Goal: Communication & Community: Ask a question

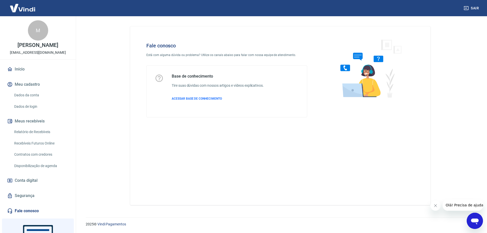
click at [474, 219] on icon "Abrir janela de mensagens" at bounding box center [475, 221] width 8 height 6
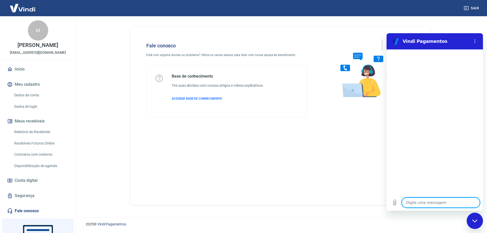
click at [440, 204] on textarea at bounding box center [440, 202] width 78 height 10
type textarea "B"
type textarea "x"
type textarea "Bo"
type textarea "x"
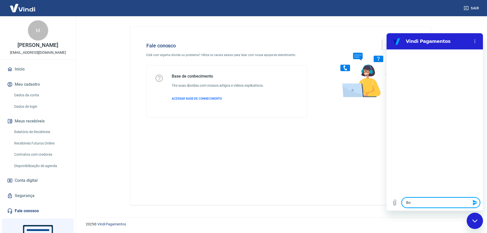
type textarea "Bom"
type textarea "x"
type textarea "Bom"
type textarea "x"
type textarea "Bom d"
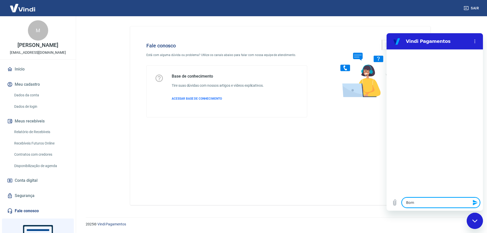
type textarea "x"
type textarea "Bom di"
type textarea "x"
type textarea "Bom dia"
type textarea "x"
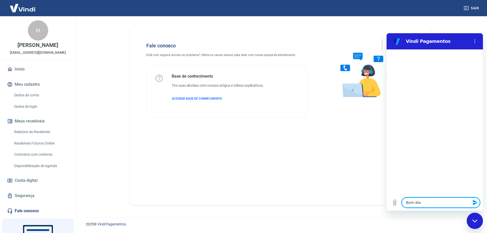
type textarea "Bom dia"
type textarea "x"
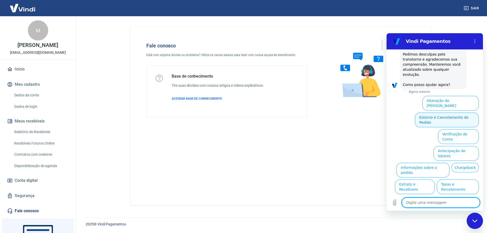
scroll to position [128, 0]
click at [455, 112] on button "Estorno e Cancelamento do Pedido" at bounding box center [447, 119] width 64 height 15
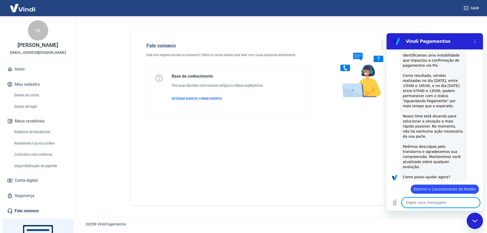
type textarea "x"
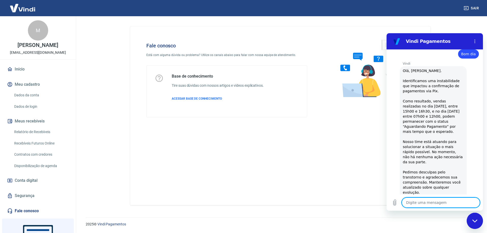
scroll to position [0, 0]
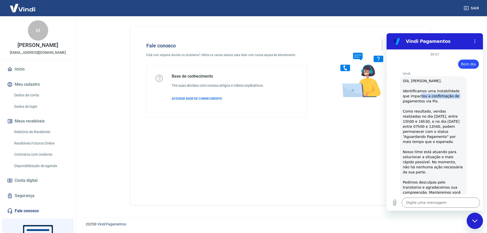
drag, startPoint x: 411, startPoint y: 94, endPoint x: 453, endPoint y: 98, distance: 41.5
click at [454, 97] on div "Vindi diz: Olá, Mateus Serafim. Identificamos uma instabilidade que impactou a …" at bounding box center [432, 146] width 67 height 141
click at [445, 99] on div "Vindi diz: Olá, Mateus Serafim. Identificamos uma instabilidade que impactou a …" at bounding box center [432, 146] width 67 height 141
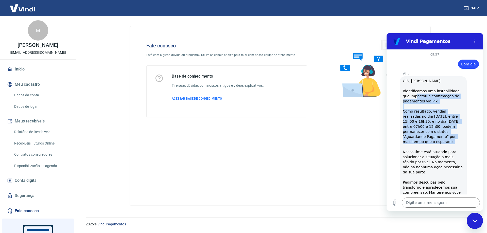
drag, startPoint x: 409, startPoint y: 94, endPoint x: 447, endPoint y: 147, distance: 65.3
click at [447, 147] on div "Vindi diz: Olá, Mateus Serafim. Identificamos uma instabilidade que impactou a …" at bounding box center [432, 146] width 67 height 141
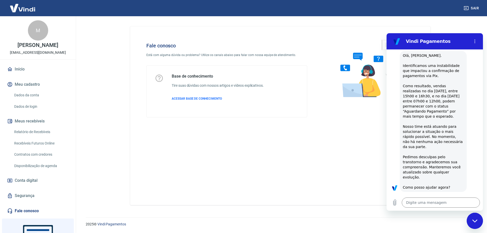
click at [433, 135] on span "Olá, Mateus Serafim. Identificamos uma instabilidade que impactou a confirmação…" at bounding box center [432, 121] width 61 height 136
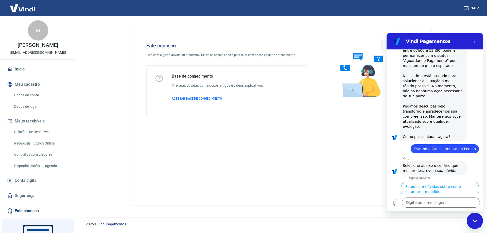
scroll to position [148, 0]
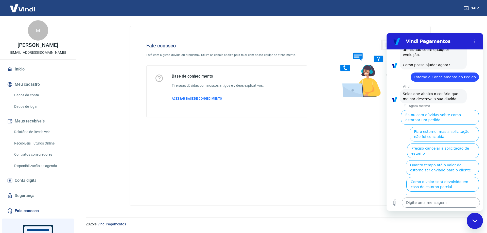
click at [446, 206] on textarea at bounding box center [440, 202] width 78 height 10
type textarea "o"
type textarea "x"
type textarea "ou"
type textarea "x"
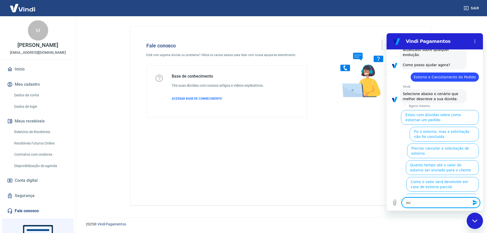
type textarea "out"
type textarea "x"
type textarea "outr"
type textarea "x"
type textarea "outraq"
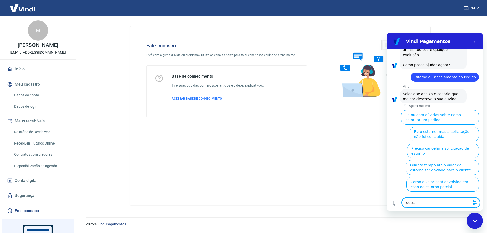
type textarea "x"
type textarea "outraq"
type textarea "x"
type textarea "outraq"
type textarea "x"
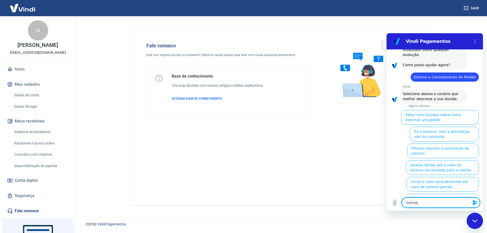
type textarea "outra"
type textarea "x"
type textarea "outra"
type textarea "x"
type textarea "outra o"
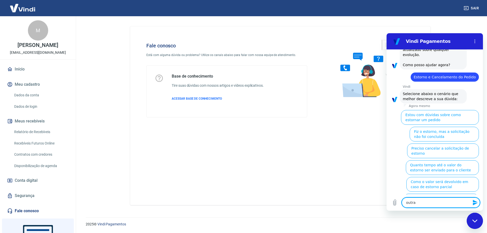
type textarea "x"
type textarea "outra op"
type textarea "x"
type textarea "outra opç"
type textarea "x"
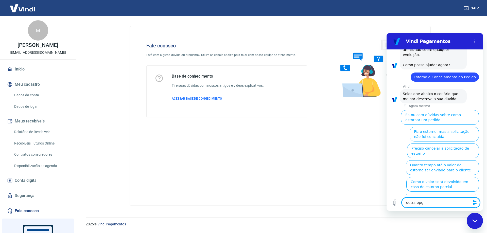
type textarea "outra opçã"
type textarea "x"
type textarea "outra opção"
type textarea "x"
type textarea "outra opção"
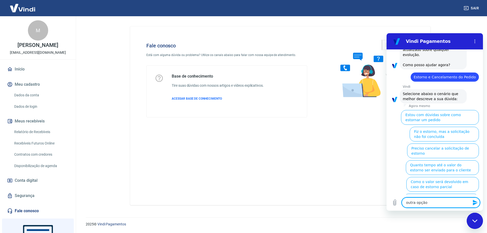
type textarea "x"
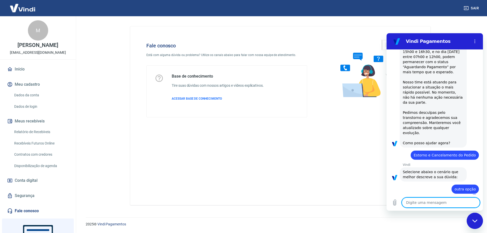
type textarea "x"
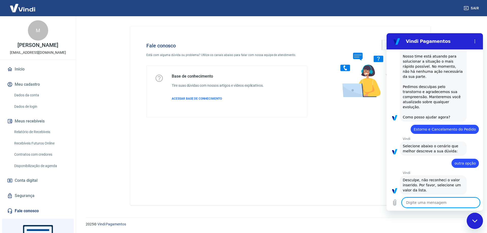
scroll to position [97, 0]
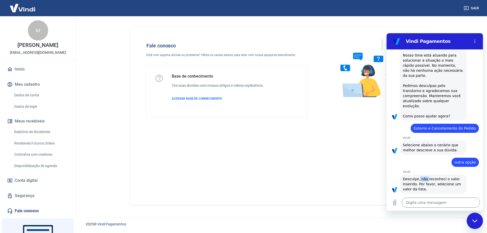
drag, startPoint x: 417, startPoint y: 171, endPoint x: 436, endPoint y: 175, distance: 19.6
click at [434, 175] on div "Vindi diz: Desculpe, não reconheci o valor inserido. Por favor, selecione um va…" at bounding box center [432, 183] width 67 height 19
click at [437, 189] on div "Vindi Vindi diz: Desculpe, não reconheci o valor inserido. Por favor, selecione…" at bounding box center [436, 184] width 92 height 28
click at [426, 177] on span "Desculpe, não reconheci o valor inserido. Por favor, selecione um valor da list…" at bounding box center [431, 184] width 59 height 14
drag, startPoint x: 432, startPoint y: 182, endPoint x: 444, endPoint y: 192, distance: 15.6
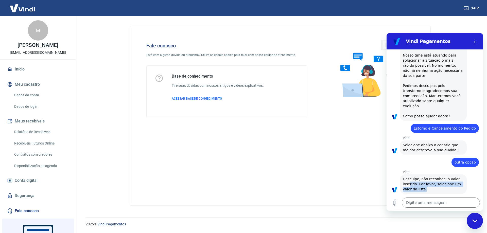
click at [444, 184] on div "Vindi diz: Desculpe, não reconheci o valor inserido. Por favor, selecione um va…" at bounding box center [432, 183] width 67 height 19
click at [443, 204] on textarea at bounding box center [440, 202] width 78 height 10
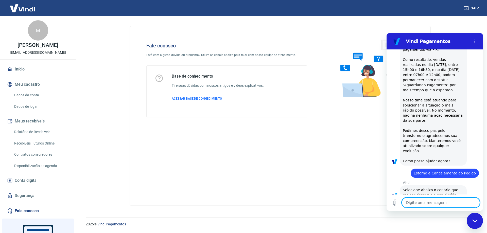
scroll to position [0, 0]
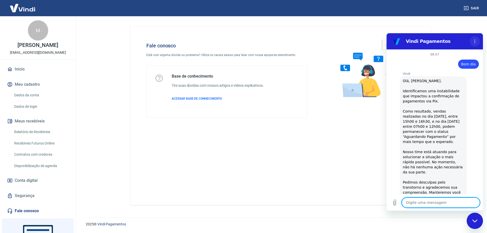
click at [477, 43] on button "Menu de opções" at bounding box center [474, 41] width 10 height 10
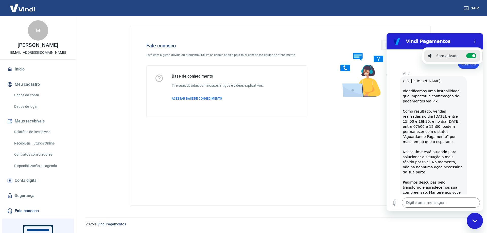
click at [429, 92] on span "Olá, Mateus Serafim. Identificamos uma instabilidade que impactou a confirmação…" at bounding box center [432, 147] width 61 height 136
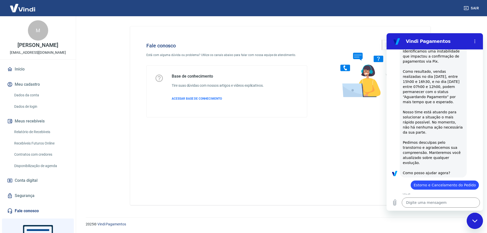
scroll to position [97, 0]
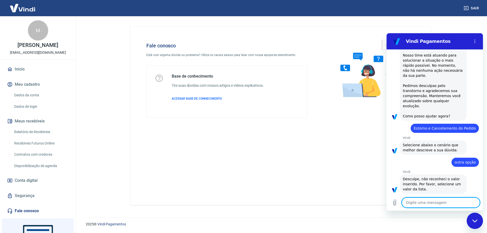
click at [428, 200] on textarea at bounding box center [440, 202] width 78 height 10
type textarea "n"
type textarea "x"
type textarea "no"
type textarea "x"
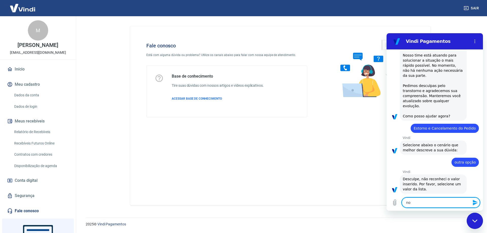
type textarea "nov"
type textarea "x"
type textarea "novo"
type textarea "x"
type textarea "novo"
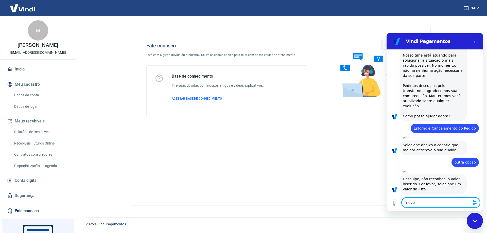
type textarea "x"
type textarea "novo c"
type textarea "x"
type textarea "novo ch"
type textarea "x"
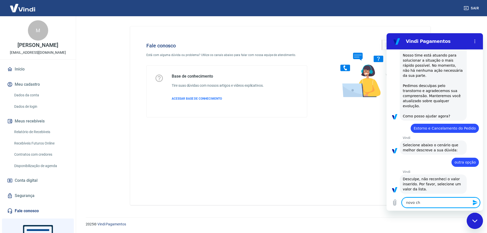
type textarea "novo cha"
type textarea "x"
type textarea "novo cham"
type textarea "x"
type textarea "novo chama"
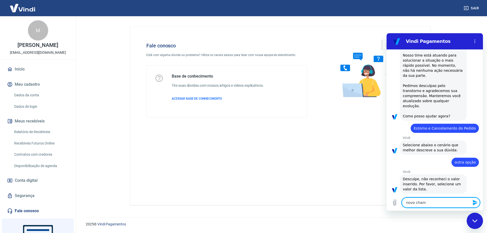
type textarea "x"
type textarea "novo chamad"
type textarea "x"
type textarea "novo chamado"
type textarea "x"
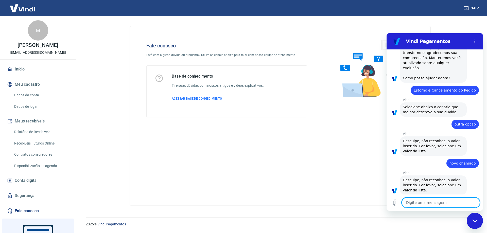
scroll to position [136, 0]
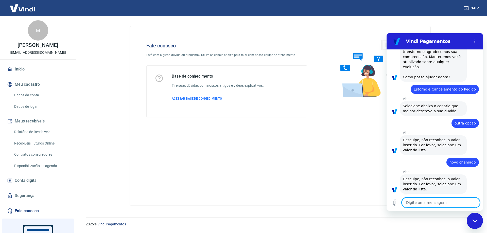
click at [398, 40] on figure at bounding box center [396, 41] width 10 height 10
click at [477, 223] on div "Fechar janela de mensagens" at bounding box center [474, 220] width 15 height 15
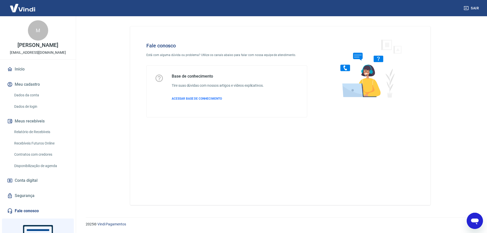
click at [475, 222] on icon "Abrir janela de mensagens" at bounding box center [475, 221] width 8 height 6
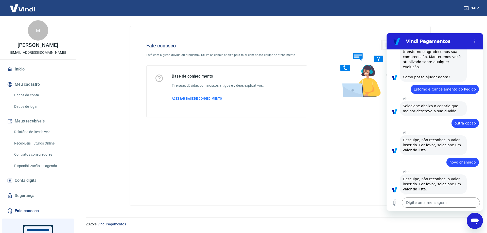
scroll to position [0, 0]
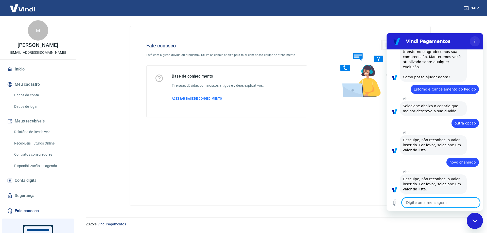
click at [477, 42] on button "Menu de opções" at bounding box center [474, 41] width 10 height 10
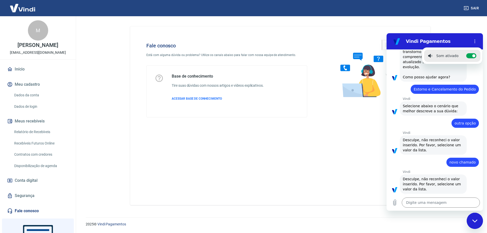
click at [436, 58] on div "Som ativado" at bounding box center [443, 55] width 30 height 5
type textarea "x"
checkbox input "false"
click at [477, 39] on button "Menu de opções" at bounding box center [474, 41] width 10 height 10
click at [477, 57] on ul "Som desativado Alternar notificações sonoras" at bounding box center [449, 55] width 67 height 17
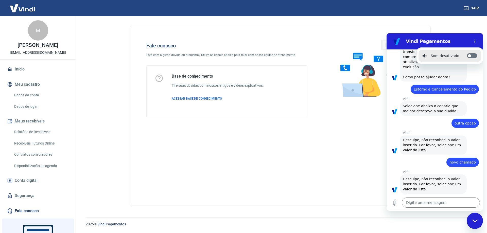
click at [473, 56] on label "Alternar notificações sonoras" at bounding box center [472, 55] width 10 height 5
click at [473, 56] on input "Alternar notificações sonoras" at bounding box center [472, 55] width 10 height 5
checkbox input "true"
type textarea "x"
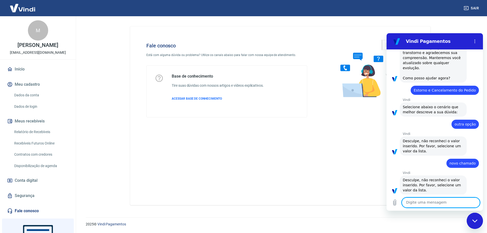
scroll to position [136, 0]
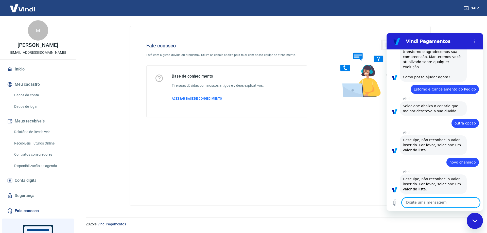
click at [403, 39] on div "Vindi Pagamentos" at bounding box center [434, 41] width 66 height 6
drag, startPoint x: 172, startPoint y: 168, endPoint x: 161, endPoint y: 174, distance: 12.3
click at [172, 168] on div "Fale conosco Está com alguma dúvida ou problema? Utilize os canais abaixo para …" at bounding box center [280, 115] width 300 height 179
click at [31, 211] on link "Fale conosco" at bounding box center [38, 210] width 64 height 11
click at [470, 41] on button "Menu de opções" at bounding box center [474, 41] width 10 height 10
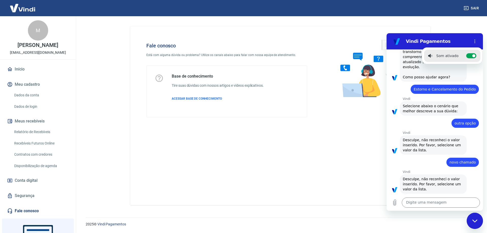
click at [419, 155] on div "Web User 68a86a0b69a59780dfe7ab93 diz: novo chamado" at bounding box center [432, 161] width 92 height 12
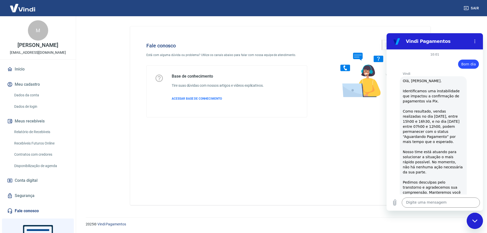
drag, startPoint x: 429, startPoint y: 66, endPoint x: 406, endPoint y: 106, distance: 45.5
click at [426, 79] on div "10:01 Web User 68a86a0b69a59780dfe7ab93 diz: Bom dia Vindi Vindi diz: Olá, Mate…" at bounding box center [434, 121] width 96 height 145
click at [405, 103] on span "Olá, Mateus Serafim. Identificamos uma instabilidade que impactou a confirmação…" at bounding box center [432, 147] width 61 height 136
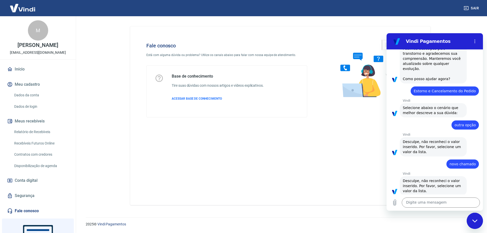
scroll to position [136, 0]
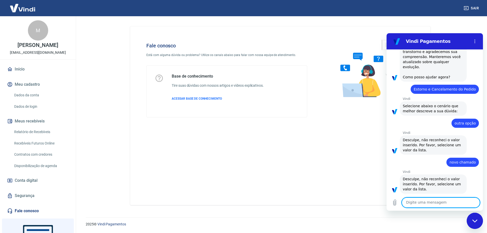
click at [422, 197] on textarea at bounding box center [440, 202] width 78 height 10
type textarea "bom dia"
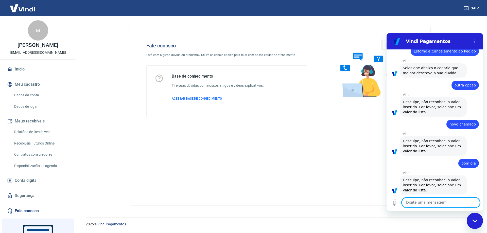
scroll to position [175, 0]
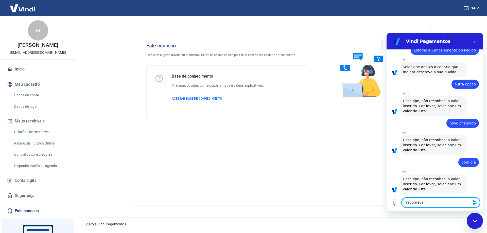
type textarea "recomeçar"
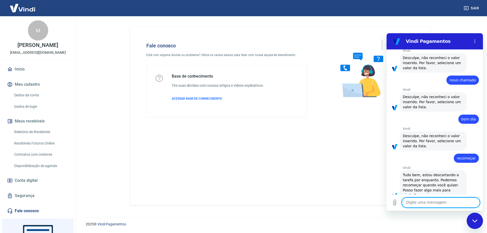
scroll to position [219, 0]
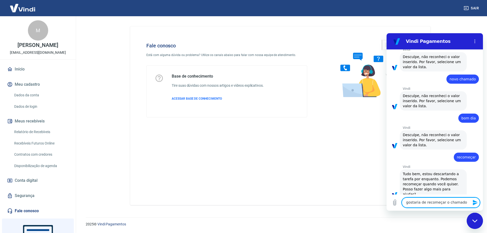
type textarea "gostaria de recomeçar o chamado"
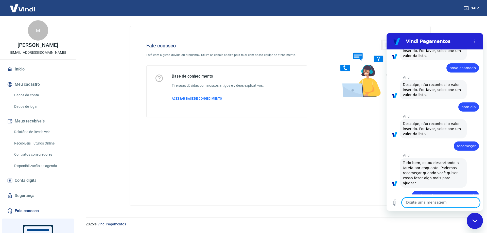
scroll to position [231, 0]
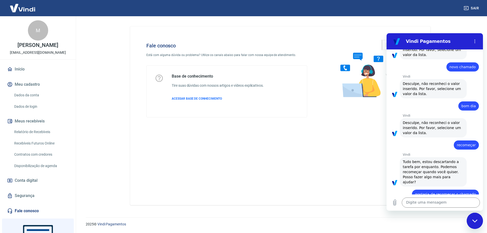
click at [465, 42] on h2 "Vindi Pagamentos" at bounding box center [436, 41] width 62 height 6
click at [473, 43] on icon "Menu de opções" at bounding box center [474, 41] width 4 height 4
click at [200, 173] on div "Fale conosco Está com alguma dúvida ou problema? Utilize os canais abaixo para …" at bounding box center [280, 115] width 300 height 179
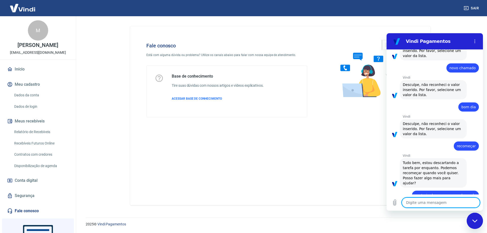
scroll to position [231, 0]
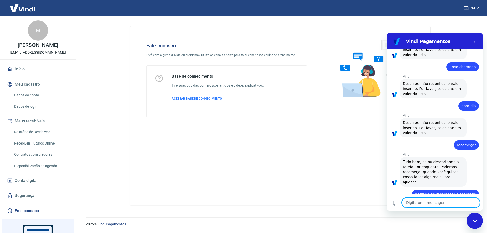
click at [474, 223] on div "Fechar janela de mensagens" at bounding box center [474, 220] width 15 height 15
type textarea "x"
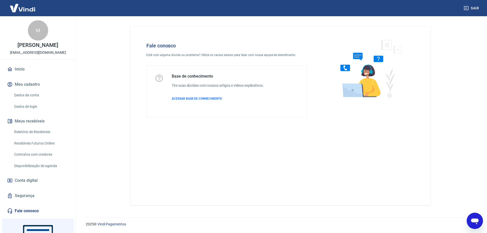
click at [16, 214] on link "Fale conosco" at bounding box center [38, 210] width 64 height 11
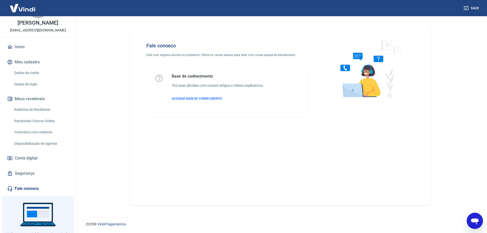
scroll to position [45, 0]
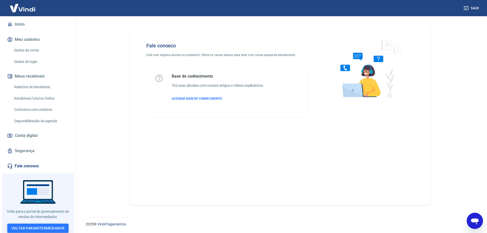
click at [46, 226] on link "Voltar para Intermediador" at bounding box center [37, 228] width 61 height 9
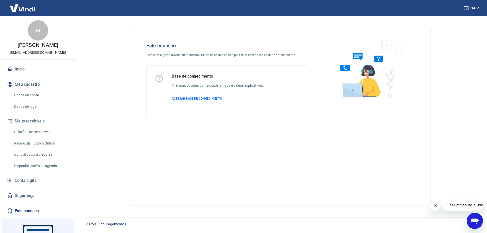
click at [471, 223] on icon "Abrir janela de mensagens" at bounding box center [474, 220] width 9 height 9
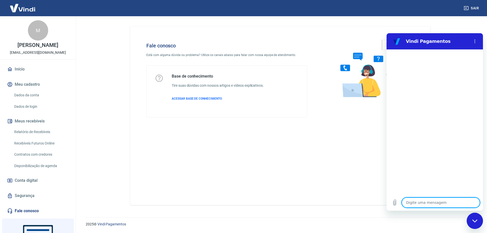
type textarea "b"
type textarea "x"
type textarea "bo"
type textarea "x"
type textarea "bom"
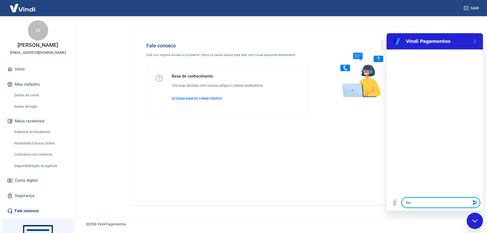
type textarea "x"
type textarea "bom"
type textarea "x"
type textarea "bom d"
type textarea "x"
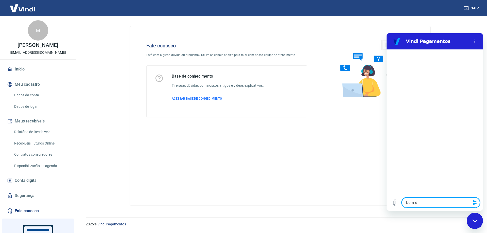
type textarea "bom da"
type textarea "x"
type textarea "bom d"
type textarea "x"
type textarea "bom di"
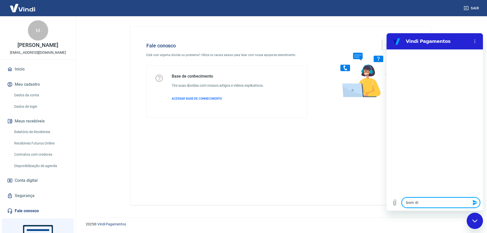
type textarea "x"
type textarea "bom dia"
type textarea "x"
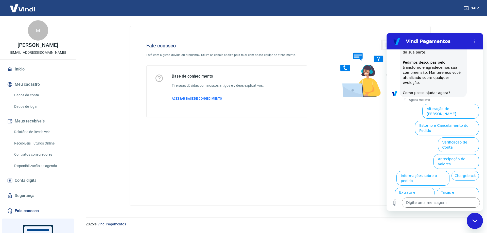
scroll to position [128, 0]
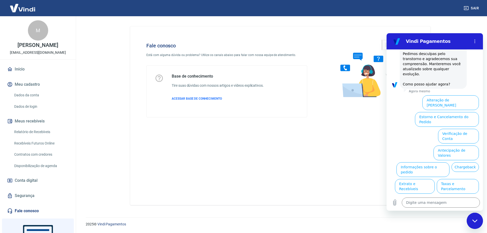
click at [449, 160] on li "Informações sobre o pedido" at bounding box center [421, 168] width 55 height 17
click at [449, 162] on button "Informações sobre o pedido" at bounding box center [422, 169] width 53 height 15
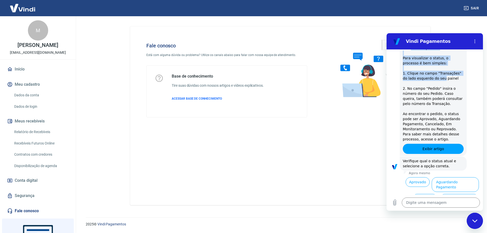
scroll to position [216, 0]
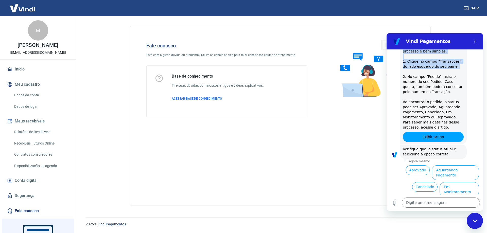
drag, startPoint x: 409, startPoint y: 63, endPoint x: 467, endPoint y: 73, distance: 58.8
click at [466, 71] on div "Vindi diz: Para que possamos te auxiliar, pedimos que nos informe o status atua…" at bounding box center [436, 82] width 92 height 123
click div "Vindi diz: Verifique qual o status atual e selecione a opção correta."
click at [415, 182] on button "Cancelado" at bounding box center [424, 187] width 25 height 10
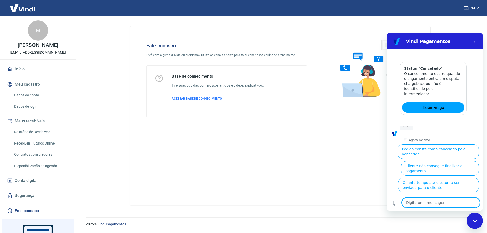
scroll to position [448, 0]
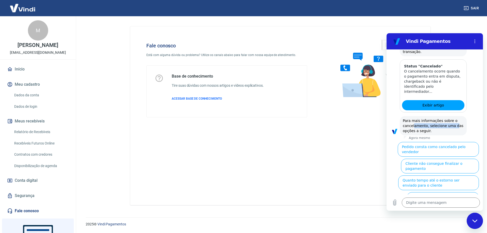
drag, startPoint x: 413, startPoint y: 109, endPoint x: 451, endPoint y: 112, distance: 38.4
click at [451, 119] on span "Para mais informações sobre o cancelamento, selecione uma das opções a seguir." at bounding box center [433, 126] width 62 height 14
click at [460, 116] on div "Vindi diz: Para mais informações sobre o cancelamento, selecione uma das opções…" at bounding box center [432, 125] width 67 height 19
click at [450, 192] on button "Cliente pagou, mas pedido consta como 'cancelado'" at bounding box center [442, 199] width 72 height 15
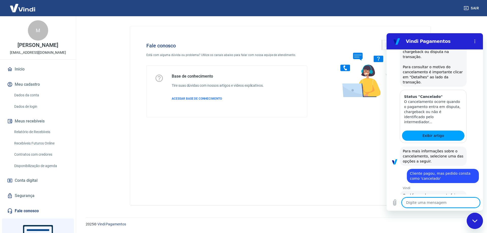
scroll to position [454, 0]
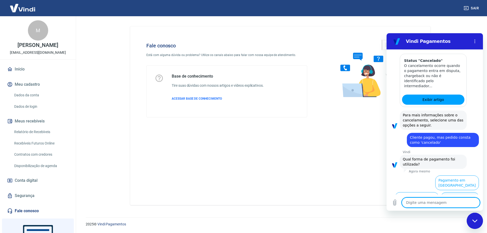
click at [450, 192] on button "Pagamento em Pix" at bounding box center [459, 199] width 38 height 15
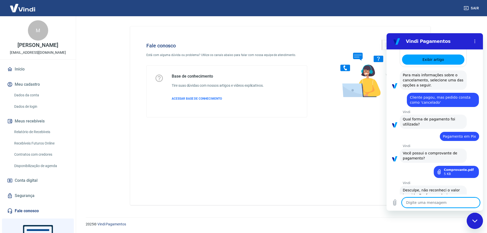
scroll to position [495, 0]
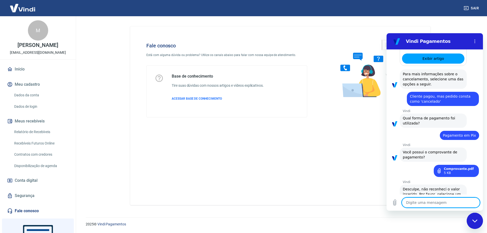
click at [424, 201] on textarea at bounding box center [440, 202] width 78 height 10
click at [393, 200] on icon "Carregar arquivo" at bounding box center [394, 202] width 6 height 6
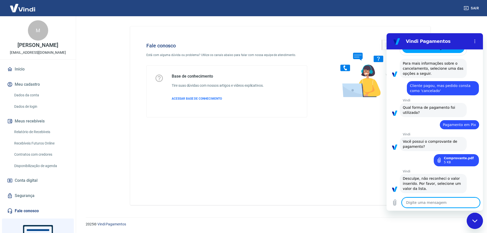
scroll to position [509, 0]
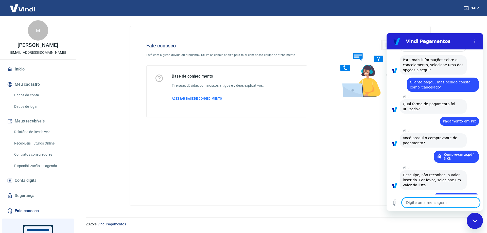
type textarea "x"
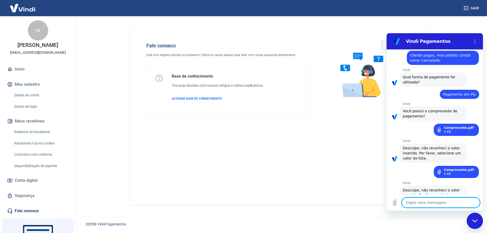
scroll to position [537, 0]
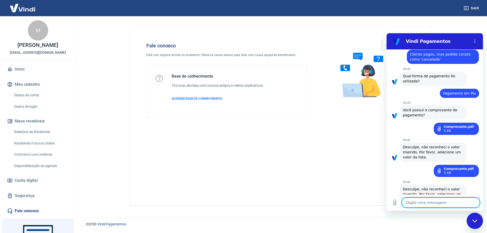
click at [439, 203] on textarea at bounding box center [440, 202] width 78 height 10
click at [420, 205] on textarea at bounding box center [440, 202] width 78 height 10
type textarea "R"
type textarea "x"
type textarea "R#"
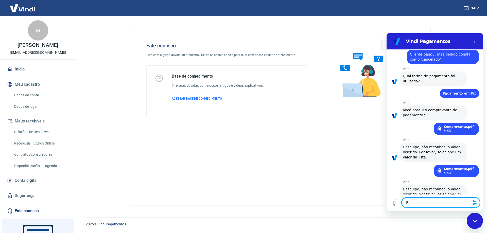
type textarea "x"
type textarea "R"
type textarea "x"
type textarea "R$"
type textarea "x"
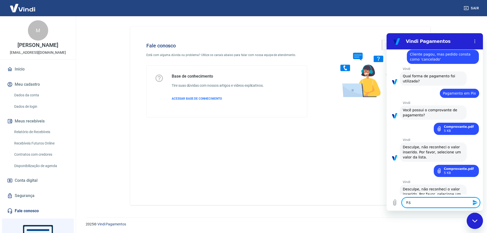
type textarea "R$5"
type textarea "x"
type textarea "R$50"
type textarea "x"
type textarea "R$503"
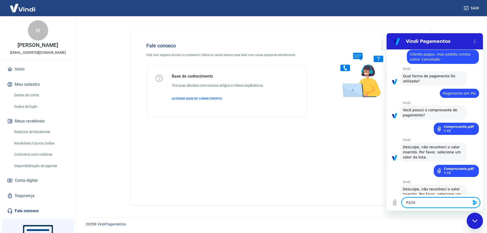
type textarea "x"
type textarea "R$503,"
type textarea "x"
drag, startPoint x: 430, startPoint y: 198, endPoint x: 747, endPoint y: 235, distance: 319.0
click html "Vindi Pagamentos 10:09 diz: bom dia Enviado · 10:09 Vindi Vindi diz: Olá, Mateu…"
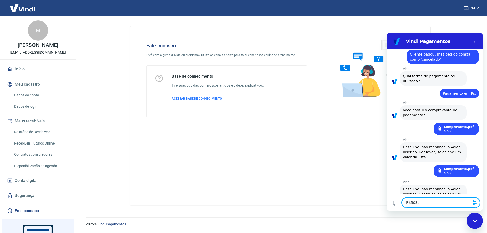
type textarea "T"
type textarea "x"
type textarea "Te"
type textarea "x"
type textarea "Ten"
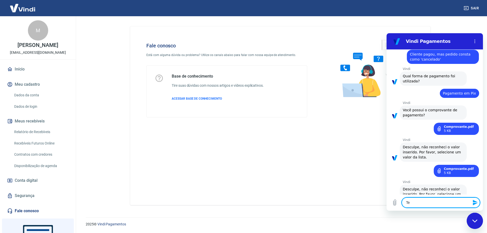
type textarea "x"
type textarea "Tenh"
type textarea "x"
type textarea "Tenho"
type textarea "x"
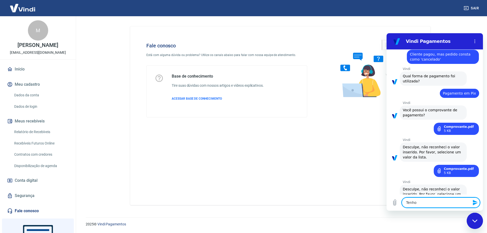
type textarea "Tenho"
type textarea "x"
type textarea "Tenho o"
type textarea "x"
type textarea "Tenho o"
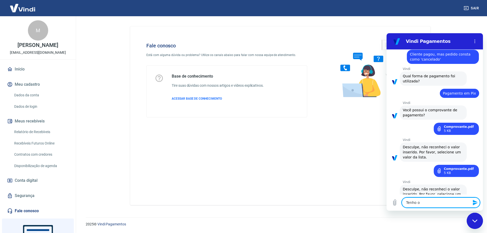
type textarea "x"
type textarea "Tenho o o"
type textarea "x"
type textarea "Tenho o oc"
type textarea "x"
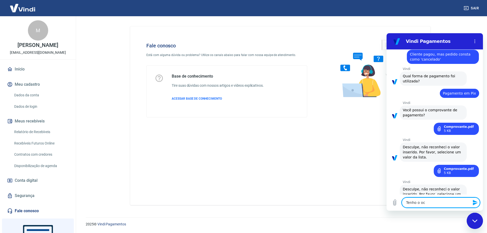
type textarea "Tenho o ocm"
type textarea "x"
type textarea "Tenho o oc"
type textarea "x"
type textarea "Tenho o o"
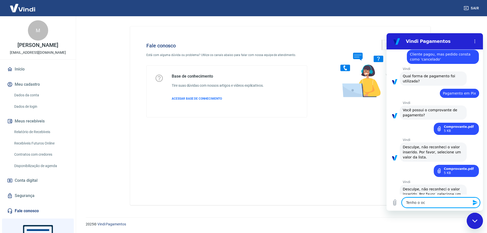
type textarea "x"
type textarea "Tenho o"
type textarea "x"
type textarea "Tenho o c"
type textarea "x"
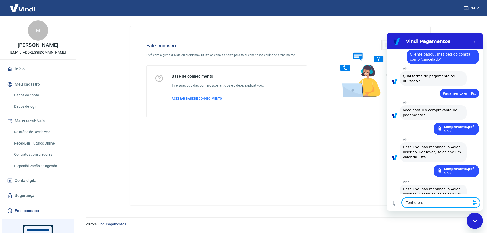
type textarea "Tenho o co"
type textarea "x"
type textarea "Tenho o com"
type textarea "x"
type textarea "Tenho o comp"
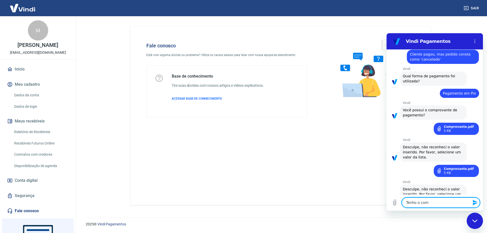
type textarea "x"
type textarea "Tenho o compr"
type textarea "x"
type textarea "Tenho o compro"
type textarea "x"
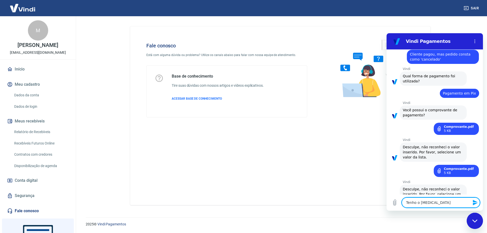
type textarea "Tenho o comprov"
type textarea "x"
type textarea "Tenho o comprova"
type textarea "x"
type textarea "Tenho o comprovan"
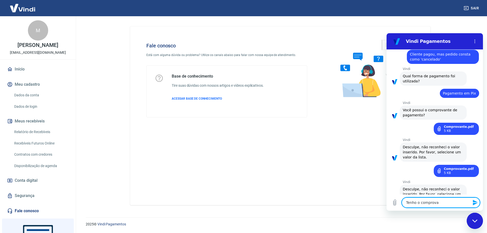
type textarea "x"
type textarea "Tenho o comprovant"
type textarea "x"
type textarea "Tenho o comprovante"
type textarea "x"
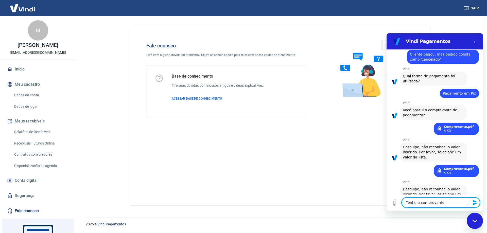
type textarea "Tenho o comprovante"
type textarea "x"
type textarea "Tenho o comprovante d"
type textarea "x"
type textarea "Tenho o comprovante de"
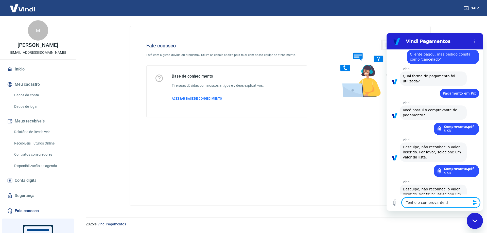
type textarea "x"
type textarea "Tenho o comprovante de"
type textarea "x"
type textarea "Tenho o comprovante de p"
type textarea "x"
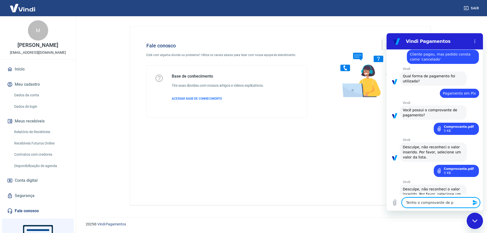
type textarea "Tenho o comprovante de pa"
type textarea "x"
type textarea "Tenho o comprovante de pag"
type textarea "x"
type textarea "Tenho o comprovante de paga"
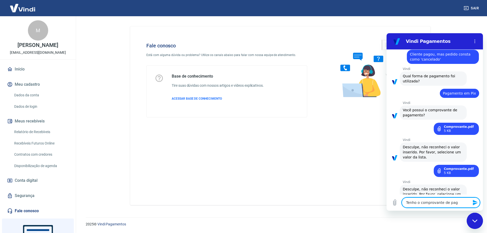
type textarea "x"
type textarea "Tenho o comprovante de pagam"
type textarea "x"
type textarea "Tenho o comprovante de pagame"
type textarea "x"
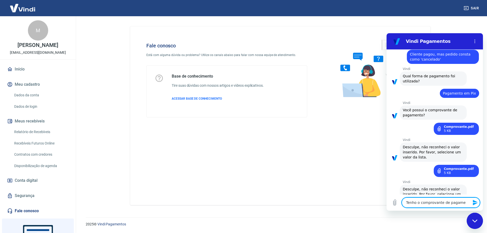
type textarea "Tenho o comprovante de pagamen"
type textarea "x"
type textarea "Tenho o comprovante de pagament"
type textarea "x"
type textarea "Tenho o comprovante de pagamento"
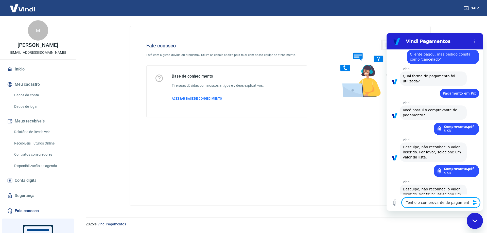
type textarea "x"
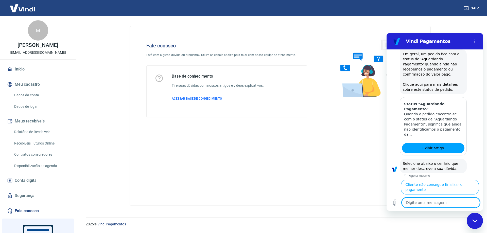
scroll to position [839, 0]
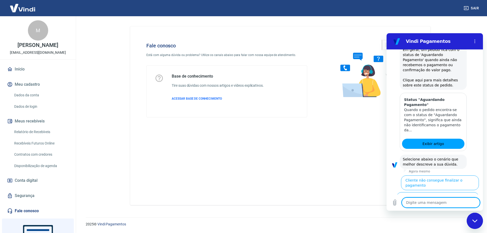
click at [453, 209] on button "Cliente pagou, mas pedido consta 'Aguardando Pagamento'" at bounding box center [447, 219] width 62 height 20
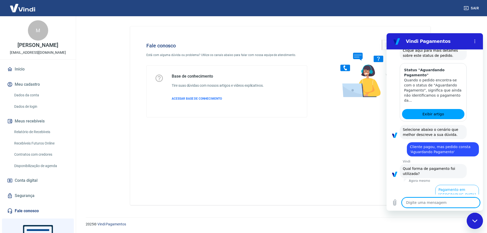
scroll to position [873, 0]
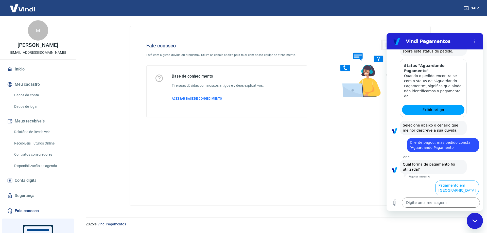
click at [449, 197] on button "Pagamento em Pix" at bounding box center [459, 204] width 38 height 15
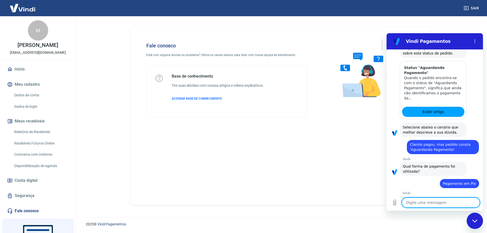
scroll to position [883, 0]
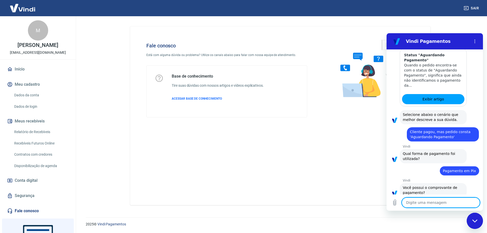
click at [448, 204] on button "Sim" at bounding box center [453, 209] width 15 height 10
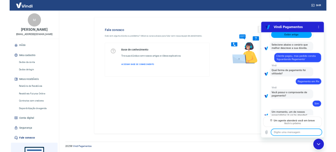
scroll to position [929, 0]
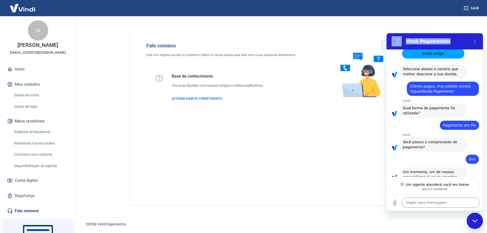
drag, startPoint x: 435, startPoint y: 39, endPoint x: 396, endPoint y: 39, distance: 38.5
click at [396, 39] on div "Vindi Pagamentos" at bounding box center [428, 41] width 78 height 10
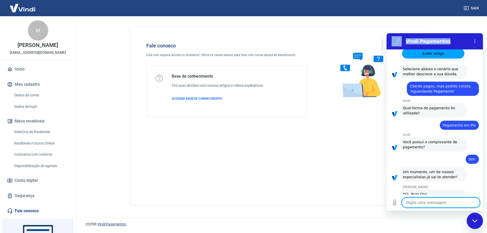
type textarea "x"
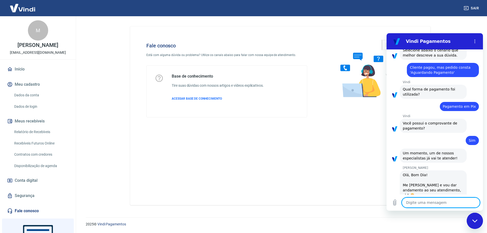
scroll to position [949, 0]
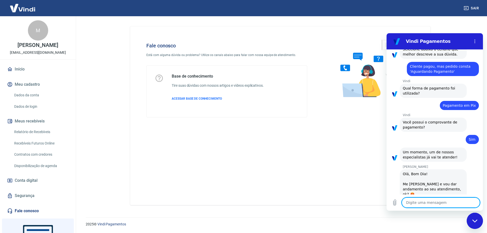
click at [429, 202] on textarea at bounding box center [440, 202] width 78 height 10
type textarea "R"
type textarea "x"
type textarea "Ra"
type textarea "x"
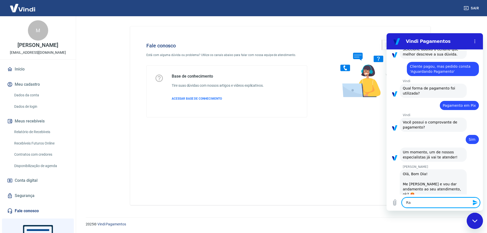
type textarea "Raf"
type textarea "x"
type textarea "Rafa"
type textarea "x"
type textarea "Rafae"
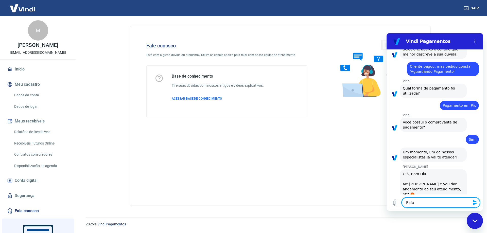
type textarea "x"
type textarea "Rafaea"
type textarea "x"
type textarea "Rafae"
type textarea "x"
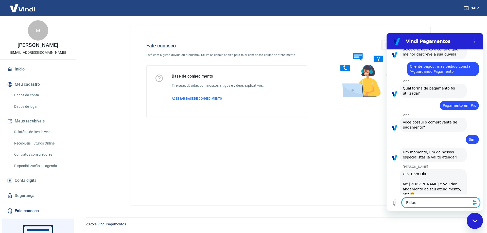
type textarea "Rafael"
type textarea "x"
type textarea "Rafaela"
type textarea "x"
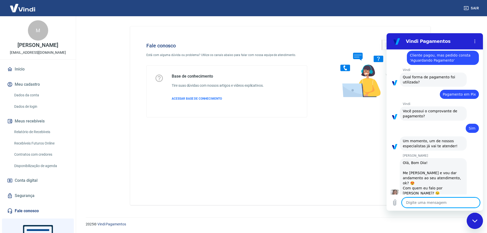
scroll to position [961, 0]
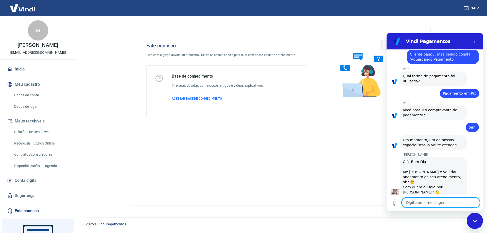
click at [438, 199] on textarea at bounding box center [440, 202] width 78 height 10
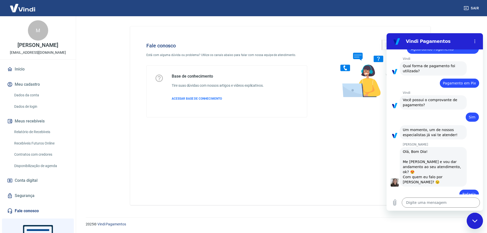
scroll to position [970, 0]
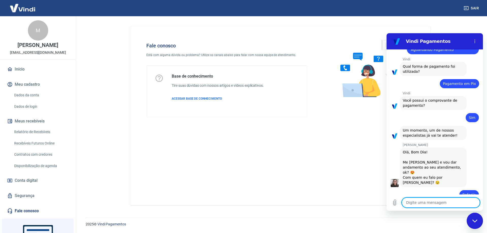
click at [436, 204] on textarea at bounding box center [440, 202] width 78 height 10
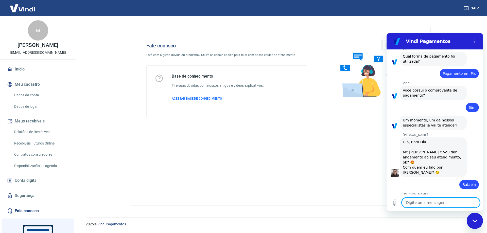
scroll to position [980, 0]
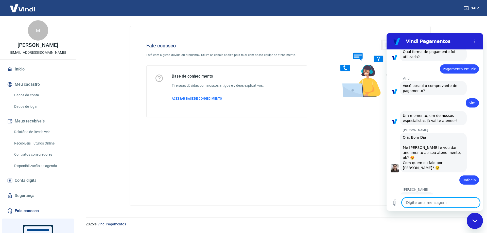
type textarea "x"
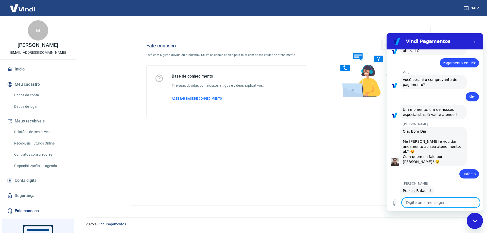
scroll to position [992, 0]
paste textarea "223700045"
type textarea "223700045"
type textarea "x"
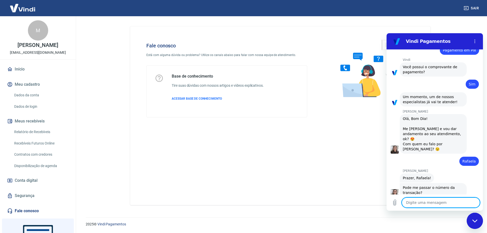
type textarea "x"
type textarea "?"
type textarea "x"
type textarea "??"
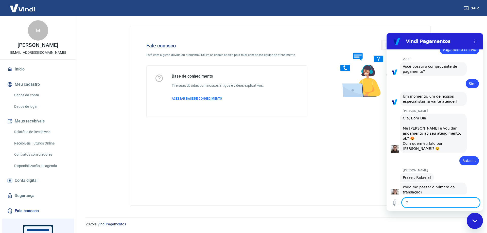
type textarea "x"
type textarea "???"
type textarea "x"
type textarea "????"
type textarea "x"
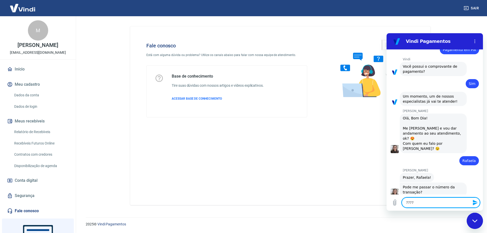
type textarea "?????"
type textarea "x"
type textarea "?????"
type textarea "x"
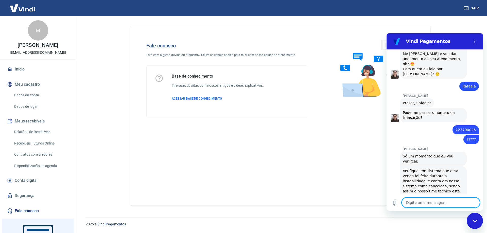
scroll to position [1078, 0]
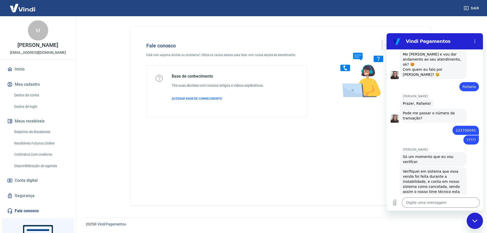
click at [426, 169] on span "Verifiquei em sistema que essa venda foi feita durante a instabilidade, e conta…" at bounding box center [431, 186] width 58 height 34
type textarea "x"
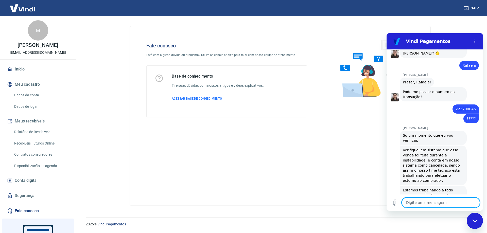
scroll to position [1101, 0]
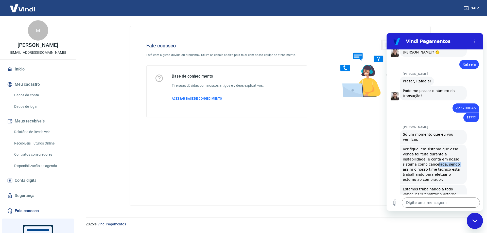
drag, startPoint x: 434, startPoint y: 146, endPoint x: 455, endPoint y: 146, distance: 21.3
click at [455, 146] on div "Silvana Araujo diz: Verifiquei em sistema que essa venda foi feita durante a in…" at bounding box center [432, 164] width 67 height 40
click at [426, 150] on span "Verifiquei em sistema que essa venda foi feita durante a instabilidade, e conta…" at bounding box center [431, 164] width 58 height 34
drag, startPoint x: 414, startPoint y: 153, endPoint x: 446, endPoint y: 160, distance: 33.3
click at [444, 158] on div "Silvana Araujo diz: Verifiquei em sistema que essa venda foi feita durante a in…" at bounding box center [432, 164] width 67 height 40
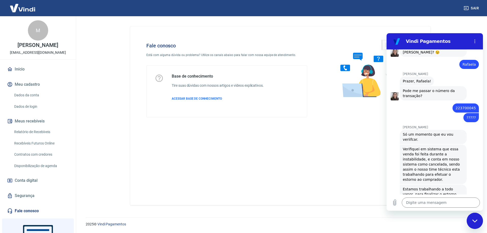
click at [424, 187] on span "Estamos trabalhando a todo vapor, para finalizar o estorno destes pedidos cance…" at bounding box center [429, 196] width 55 height 19
drag, startPoint x: 415, startPoint y: 172, endPoint x: 467, endPoint y: 181, distance: 52.5
click at [460, 184] on div "Silvana Araujo diz: Estamos trabalhando a todo vapor, para finalizar o estorno …" at bounding box center [432, 196] width 67 height 24
click at [446, 209] on div "Agora mesmo" at bounding box center [442, 211] width 79 height 4
click at [409, 132] on span "Só um momento que eu vou veriifcar." at bounding box center [428, 136] width 52 height 9
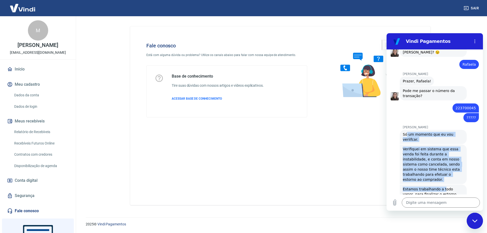
drag, startPoint x: 406, startPoint y: 112, endPoint x: 440, endPoint y: 167, distance: 63.6
click at [440, 167] on div "10:09 diz: bom dia Enviado · 10:09 Vindi Vindi diz: Olá, Mateus Serafim. Identi…" at bounding box center [434, 121] width 96 height 145
click at [439, 162] on div "Silvana Araujo diz: Verifiquei em sistema que essa venda foi feita durante a in…" at bounding box center [432, 164] width 67 height 40
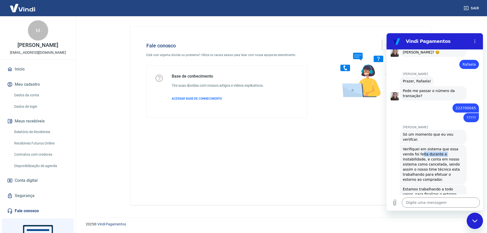
drag, startPoint x: 420, startPoint y: 136, endPoint x: 442, endPoint y: 140, distance: 22.2
click at [442, 147] on span "Verifiquei em sistema que essa venda foi feita durante a instabilidade, e conta…" at bounding box center [431, 164] width 58 height 34
click at [412, 147] on span "Verifiquei em sistema que essa venda foi feita durante a instabilidade, e conta…" at bounding box center [431, 164] width 58 height 34
drag, startPoint x: 430, startPoint y: 135, endPoint x: 440, endPoint y: 138, distance: 10.3
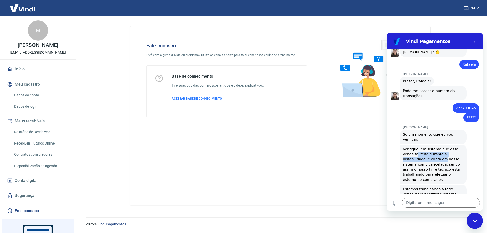
click at [440, 147] on span "Verifiquei em sistema que essa venda foi feita durante a instabilidade, e conta…" at bounding box center [431, 164] width 58 height 34
click at [459, 184] on div "Silvana Araujo diz: Estamos trabalhando a todo vapor, para finalizar o estorno …" at bounding box center [432, 196] width 67 height 24
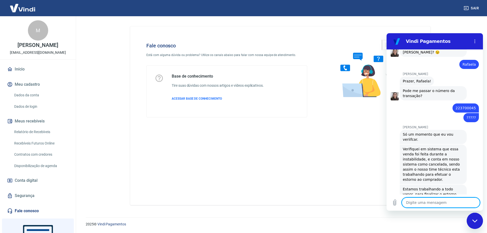
click at [437, 203] on textarea at bounding box center [440, 202] width 78 height 10
type textarea "E"
type textarea "x"
type textarea "En"
type textarea "x"
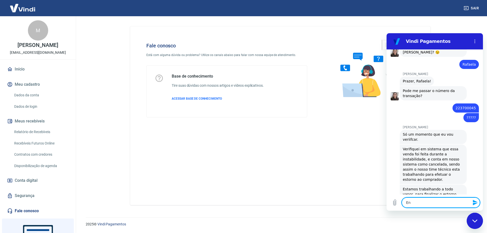
type textarea "Ent"
type textarea "x"
type textarea "Ente"
type textarea "x"
type textarea "Enten"
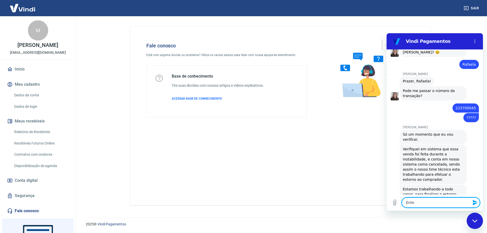
type textarea "x"
type textarea "Entend"
type textarea "x"
type textarea "Entendi"
type textarea "x"
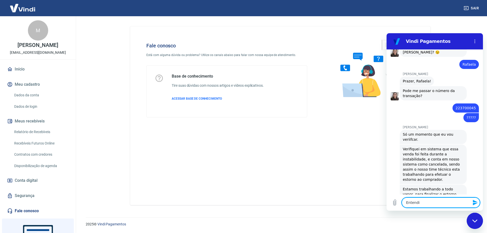
type textarea "Entendid"
type textarea "x"
type textarea "Entendid"
type textarea "x"
type textarea "Entendid"
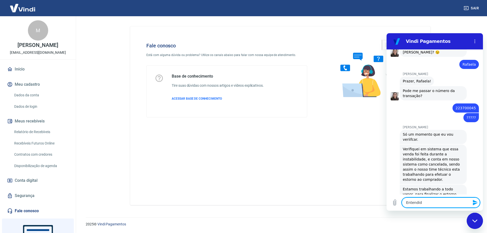
type textarea "x"
type textarea "Entendido"
type textarea "x"
type textarea "Entendido"
type textarea "x"
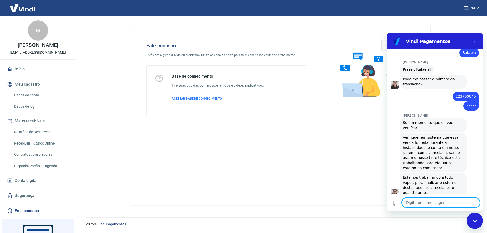
type textarea "x"
type textarea "D"
type textarea "x"
type textarea "De"
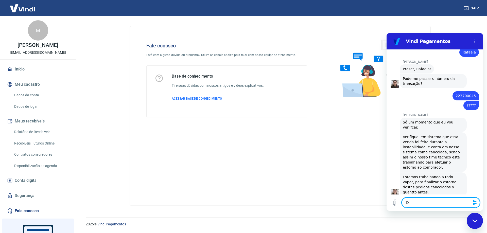
type textarea "x"
type textarea "Dem"
type textarea "x"
type textarea "Demo"
type textarea "x"
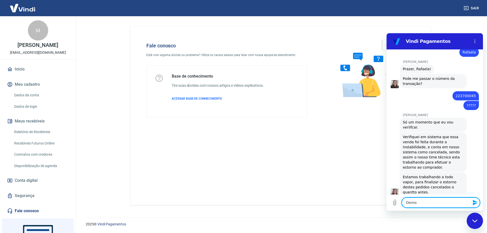
type textarea "Demor"
type textarea "x"
type textarea "Demora"
type textarea "x"
type textarea "Demora"
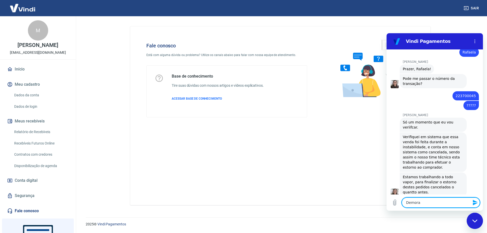
type textarea "x"
type textarea "Demora qw"
type textarea "x"
type textarea "Demora qwa"
type textarea "x"
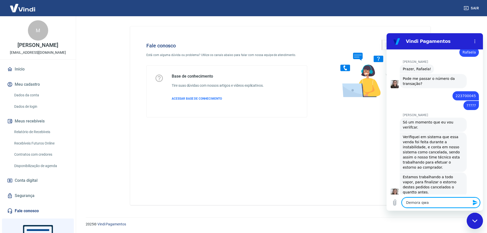
type textarea "Demora qw"
type textarea "x"
type textarea "Demora q"
type textarea "x"
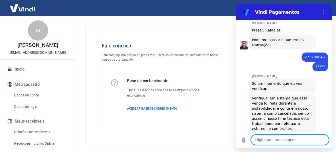
scroll to position [1156, 0]
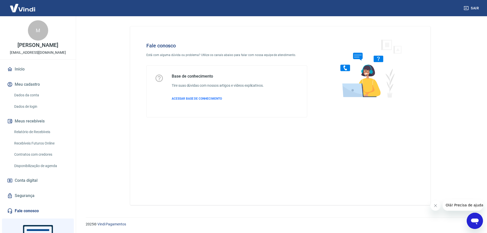
click at [474, 217] on icon "Abrir janela de mensagens" at bounding box center [474, 220] width 9 height 9
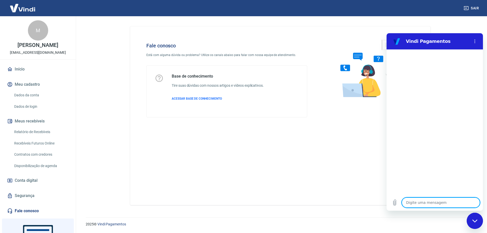
click at [431, 200] on textarea at bounding box center [440, 202] width 78 height 10
type textarea "b"
type textarea "x"
type textarea "bo"
type textarea "x"
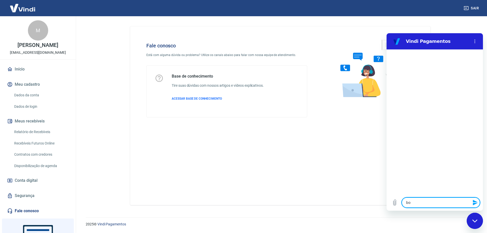
type textarea "bom"
type textarea "x"
type textarea "bom"
type textarea "x"
type textarea "bom d"
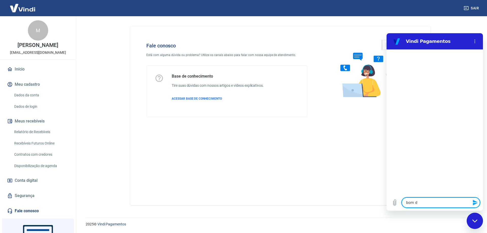
type textarea "x"
type textarea "bom di"
type textarea "x"
type textarea "bom dia"
type textarea "x"
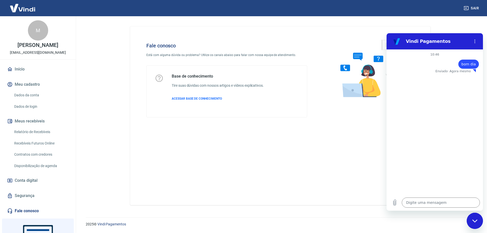
click at [457, 67] on div "diz: bom dia" at bounding box center [432, 63] width 92 height 12
drag, startPoint x: 463, startPoint y: 64, endPoint x: 476, endPoint y: 64, distance: 13.4
click at [476, 64] on div "diz: bom dia" at bounding box center [468, 64] width 21 height 9
click at [453, 92] on div "10:46 diz: bom dia Enviado · Agora mesmo" at bounding box center [434, 121] width 96 height 145
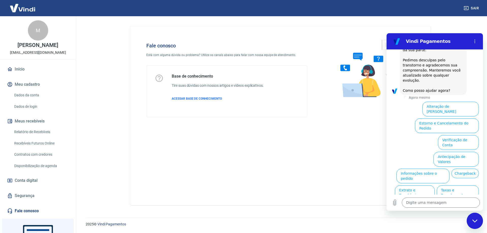
scroll to position [128, 0]
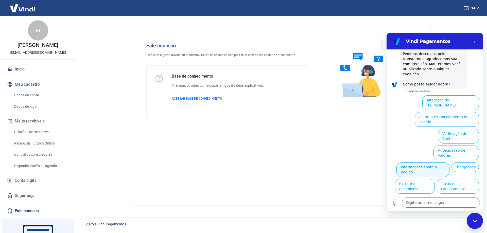
click at [449, 162] on button "Informações sobre o pedido" at bounding box center [422, 169] width 53 height 15
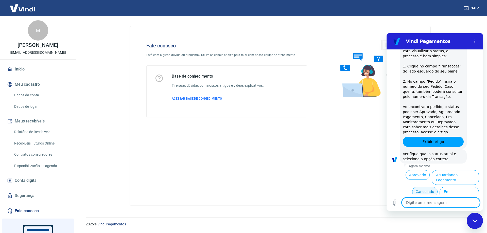
scroll to position [216, 0]
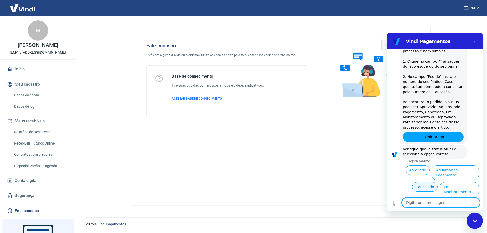
click at [424, 182] on button "Cancelado" at bounding box center [424, 187] width 25 height 10
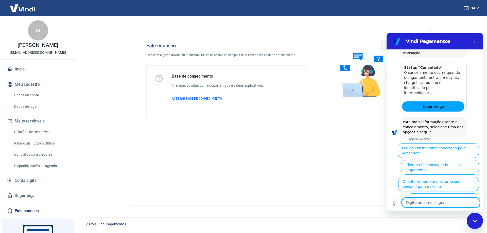
scroll to position [448, 0]
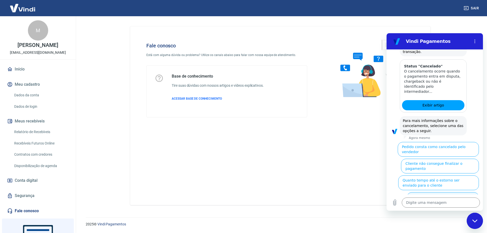
click at [426, 192] on button "Cliente pagou, mas pedido consta como 'cancelado'" at bounding box center [442, 199] width 72 height 15
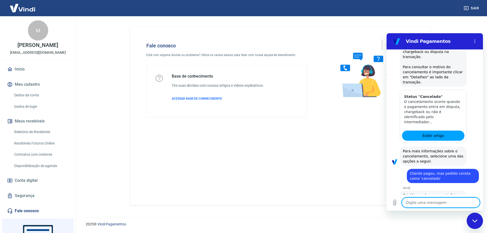
scroll to position [454, 0]
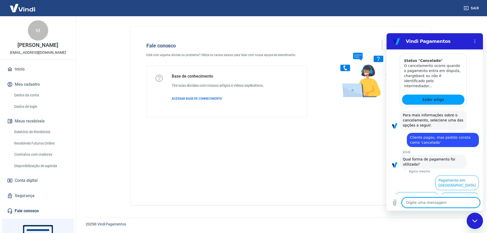
click at [455, 192] on button "Pagamento em Pix" at bounding box center [459, 199] width 38 height 15
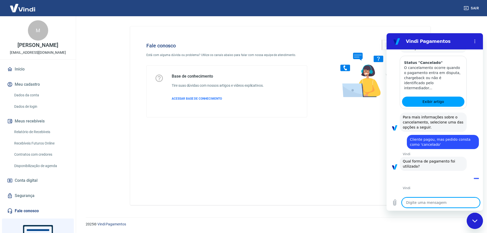
scroll to position [465, 0]
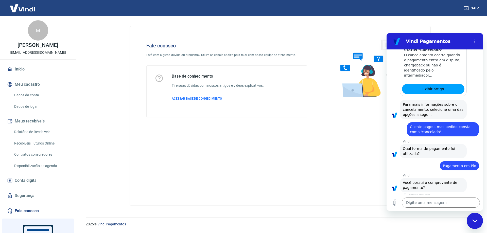
click at [449, 199] on button "Sim" at bounding box center [453, 204] width 15 height 10
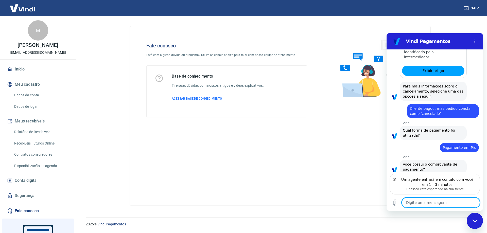
scroll to position [506, 0]
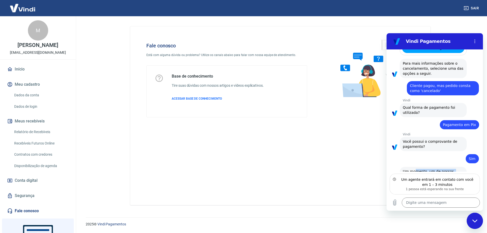
drag, startPoint x: 415, startPoint y: 157, endPoint x: 483, endPoint y: 168, distance: 68.4
click html "Vindi Pagamentos 10:46 diz: bom dia Enviado · Agora mesmo Vindi Vindi diz: Olá,…"
click at [443, 169] on span "Um momento, um de nossos especialistas já vai te atender!" at bounding box center [429, 173] width 55 height 9
drag, startPoint x: 420, startPoint y: 158, endPoint x: 488, endPoint y: 167, distance: 68.8
click html "Vindi Pagamentos 10:46 diz: bom dia Enviado · Agora mesmo Vindi Vindi diz: Olá,…"
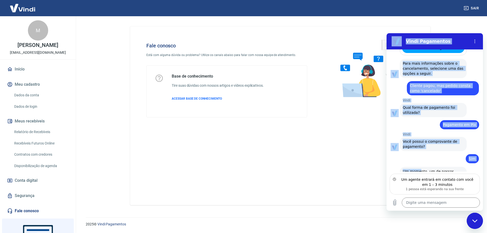
scroll to position [501, 0]
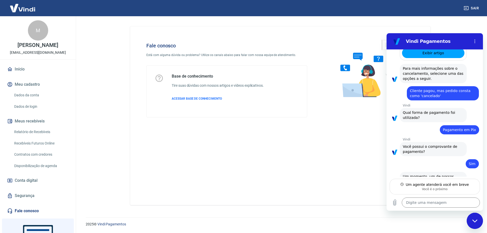
click at [431, 174] on span "Um momento, um de nossos especialistas já vai te atender!" at bounding box center [429, 178] width 55 height 9
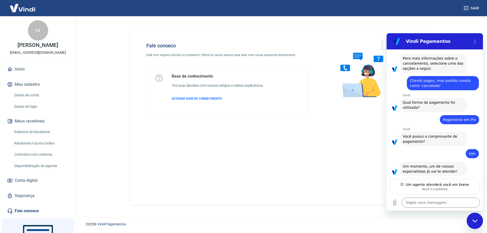
type textarea "x"
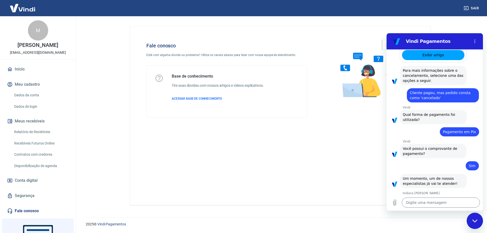
scroll to position [489, 0]
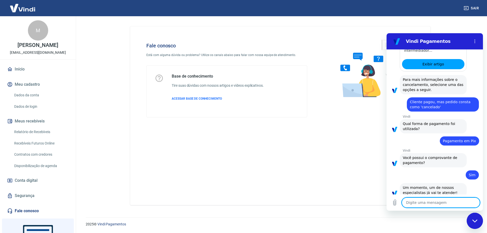
click at [440, 197] on textarea at bounding box center [440, 202] width 78 height 10
type textarea "R"
type textarea "x"
type textarea "Ra"
type textarea "x"
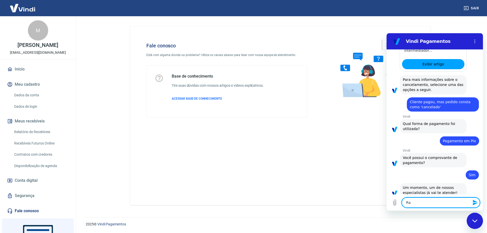
type textarea "Raf"
type textarea "x"
type textarea "Rafa"
type textarea "x"
type textarea "Rafae"
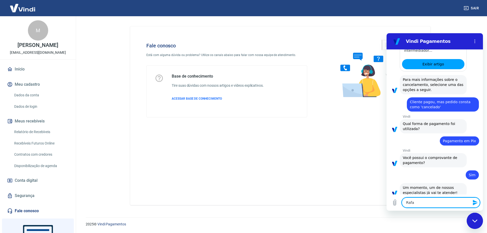
type textarea "x"
type textarea "Rafaea"
type textarea "x"
type textarea "Rafae"
type textarea "x"
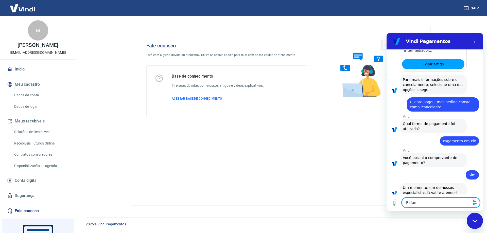
type textarea "Rafael"
type textarea "x"
type textarea "Rafaela"
type textarea "x"
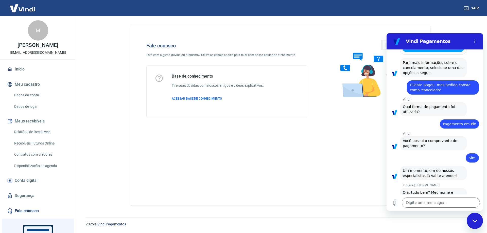
scroll to position [527, 0]
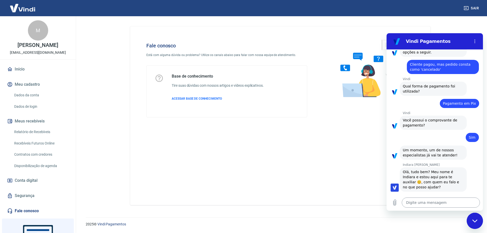
drag, startPoint x: 452, startPoint y: 205, endPoint x: 456, endPoint y: 204, distance: 3.8
click at [452, 205] on textarea at bounding box center [440, 202] width 78 height 10
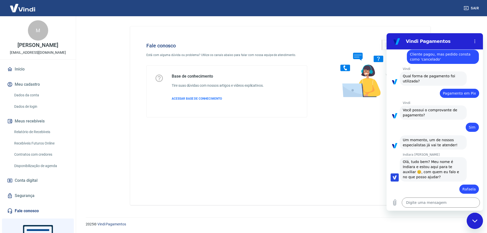
scroll to position [537, 0]
type textarea "x"
click at [439, 203] on textarea at bounding box center [440, 202] width 78 height 10
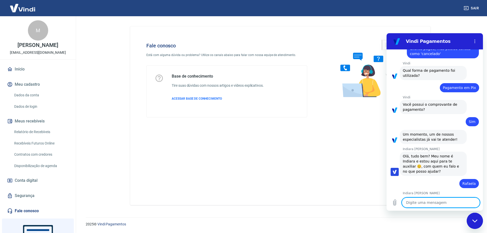
scroll to position [544, 0]
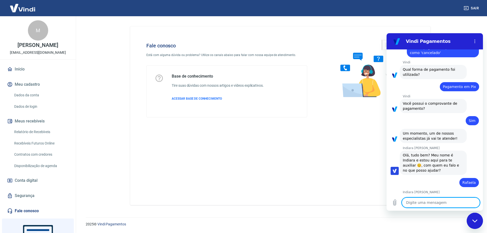
type textarea "A"
type textarea "x"
type textarea "A"
type textarea "x"
type textarea "A c"
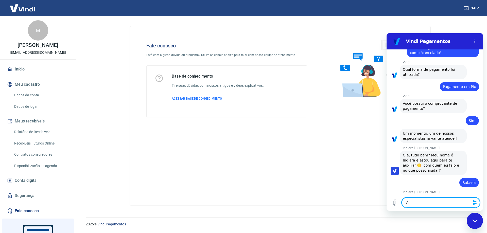
type textarea "x"
type textarea "A cl"
type textarea "x"
type textarea "A cle"
type textarea "x"
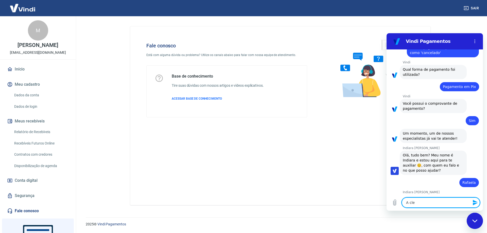
type textarea "A clei"
type textarea "x"
type textarea "A clein"
type textarea "x"
type textarea "A cleint"
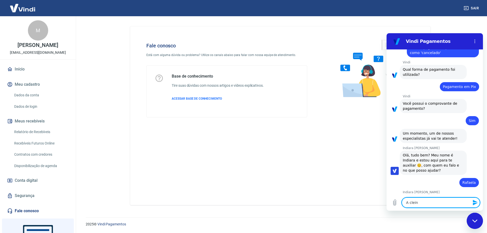
type textarea "x"
type textarea "A cleinte"
type textarea "x"
type textarea "A cleinte"
type textarea "x"
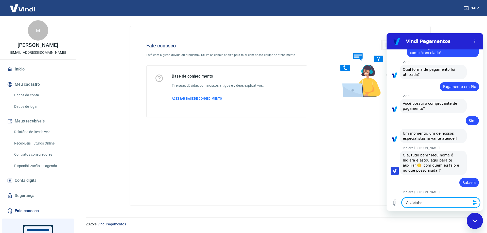
type textarea "A cleinte"
type textarea "x"
type textarea "A cleint"
type textarea "x"
type textarea "A clein"
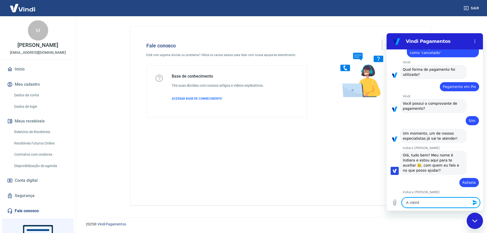
type textarea "x"
type textarea "A clei"
type textarea "x"
type textarea "A cle"
type textarea "x"
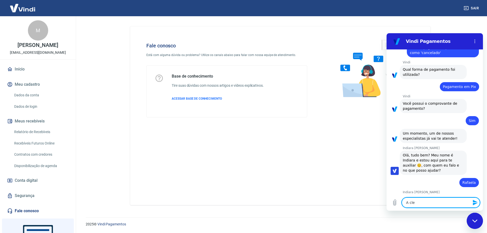
type textarea "A cl"
type textarea "x"
type textarea "A cli"
type textarea "x"
type textarea "A clie"
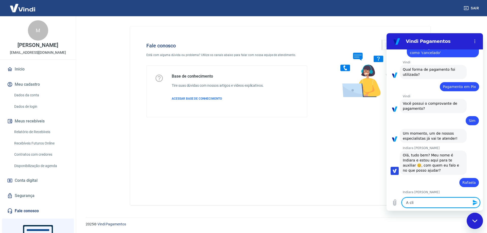
type textarea "x"
type textarea "A clien"
type textarea "x"
type textarea "A client"
type textarea "x"
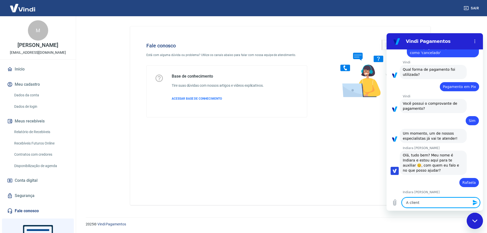
type textarea "A cliente"
type textarea "x"
type textarea "A cliente"
type textarea "x"
type textarea "A cliente r"
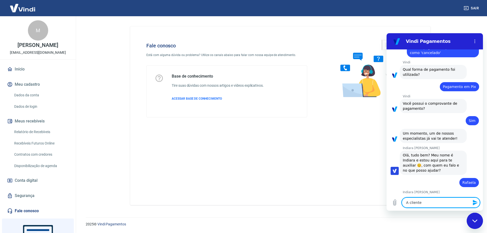
type textarea "x"
type textarea "A cliente rw"
type textarea "x"
type textarea "A cliente rwl"
type textarea "x"
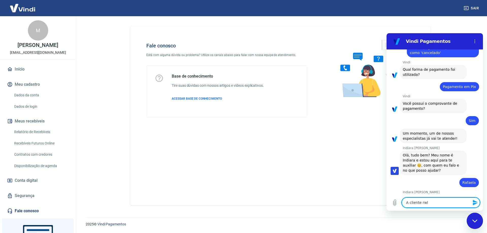
type textarea "A cliente rwli"
type textarea "x"
type textarea "A cliente rwl"
type textarea "x"
type textarea "A cliente rw"
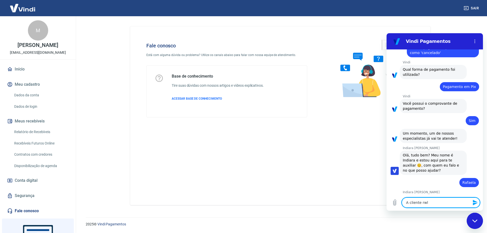
type textarea "x"
type textarea "A cliente r"
type textarea "x"
type textarea "A cliente re"
type textarea "x"
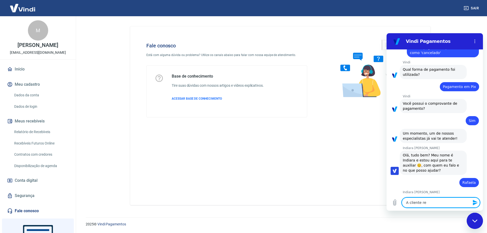
type textarea "A cliente rea"
type textarea "x"
type textarea "A cliente real"
type textarea "x"
type textarea "A cliente reali"
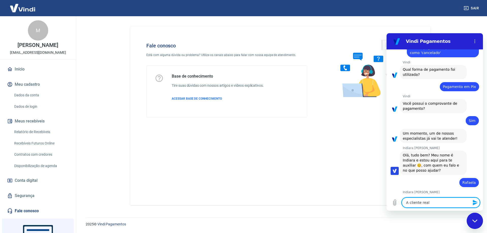
type textarea "x"
type textarea "A cliente realiz"
type textarea "x"
type textarea "A cliente realizo"
type textarea "x"
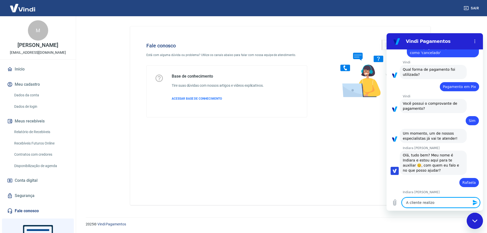
type textarea "A cliente realizou"
type textarea "x"
type textarea "A cliente realizou"
type textarea "x"
type textarea "A cliente realizou o"
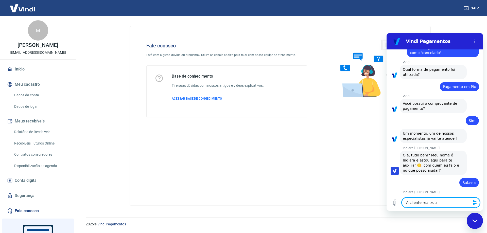
type textarea "x"
type textarea "A cliente realizou o"
type textarea "x"
type textarea "A cliente realizou o p"
type textarea "x"
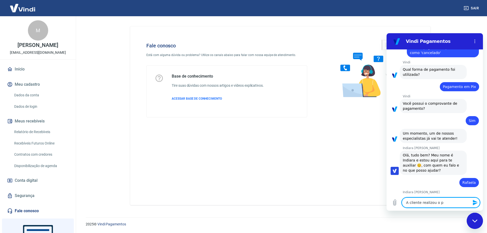
type textarea "A cliente realizou o pa"
type textarea "x"
type textarea "A cliente realizou o pag"
type textarea "x"
type textarea "A cliente realizou o paga"
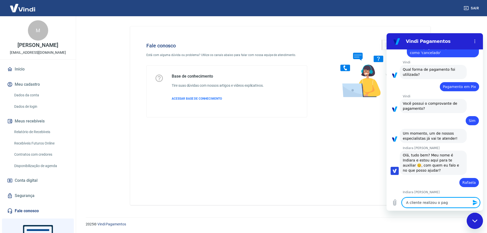
type textarea "x"
type textarea "A cliente realizou o pagam"
type textarea "x"
type textarea "A cliente realizou o pagame"
type textarea "x"
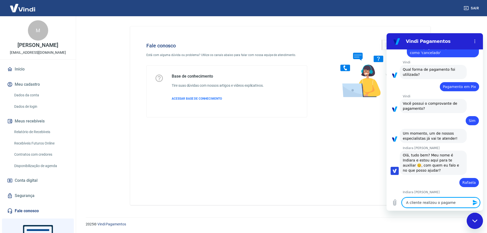
type textarea "A cliente realizou o pagamen"
type textarea "x"
type textarea "A cliente realizou o pagament"
type textarea "x"
type textarea "A cliente realizou o pagamento"
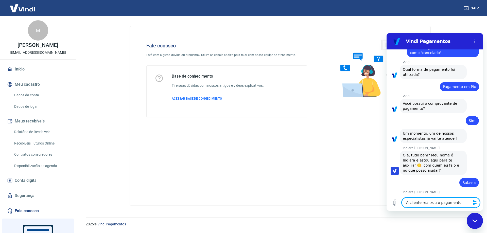
type textarea "x"
type textarea "A cliente realizou o pagamento"
type textarea "x"
type textarea "A cliente realizou o pagamento e"
type textarea "x"
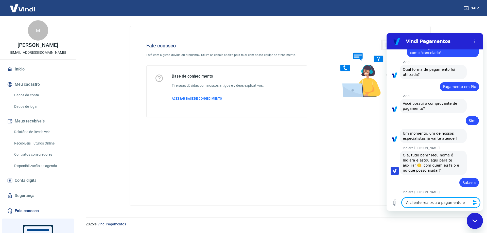
type textarea "A cliente realizou o pagamento e"
type textarea "x"
type textarea "A cliente realizou o pagamento e o"
type textarea "x"
type textarea "A cliente realizou o pagamento e o"
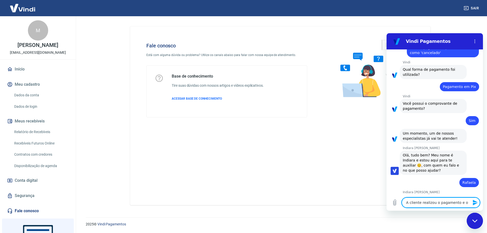
type textarea "x"
type textarea "A cliente realizou o pagamento e o p"
type textarea "x"
type textarea "A cliente realizou o pagamento e o pe"
type textarea "x"
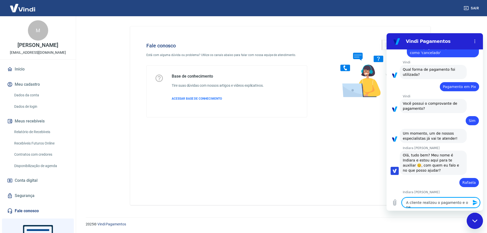
type textarea "A cliente realizou o pagamento e o ped"
type textarea "x"
type textarea "A cliente realizou o pagamento e o pedi"
type textarea "x"
type textarea "A cliente realizou o pagamento e o pedid"
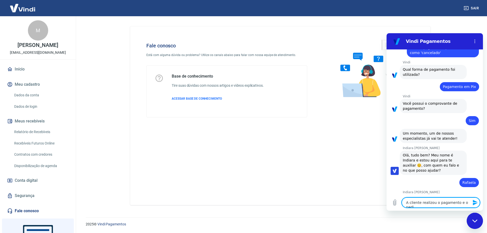
type textarea "x"
type textarea "A cliente realizou o pagamento e o pedido"
type textarea "x"
type textarea "A cliente realizou o pagamento e o pedido"
type textarea "x"
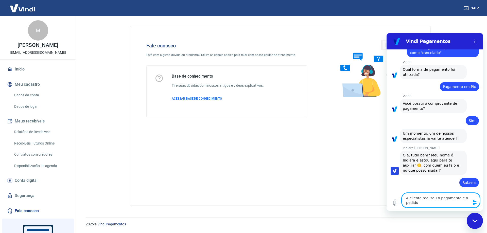
type textarea "A cliente realizou o pagamento e o pedido f"
type textarea "x"
type textarea "A cliente realizou o pagamento e o pedido fo"
type textarea "x"
type textarea "A cliente realizou o pagamento e o pedido foi"
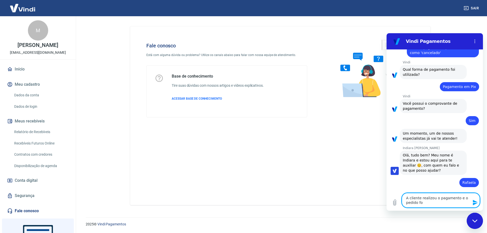
type textarea "x"
type textarea "A cliente realizou o pagamento e o pedido foi"
type textarea "x"
type textarea "A cliente realizou o pagamento e o pedido foi c"
type textarea "x"
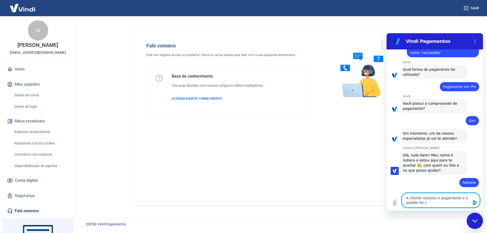
type textarea "A cliente realizou o pagamento e o pedido foi ca"
type textarea "x"
type textarea "A cliente realizou o pagamento e o pedido foi can"
type textarea "x"
type textarea "A cliente realizou o pagamento e o pedido foi canc"
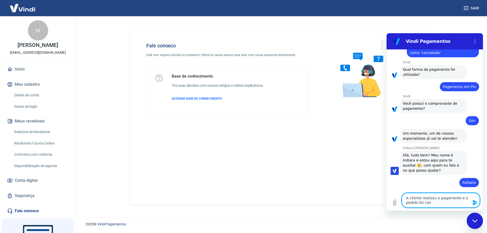
type textarea "x"
type textarea "A cliente realizou o pagamento e o pedido foi cance"
type textarea "x"
type textarea "A cliente realizou o pagamento e o pedido foi cancel"
type textarea "x"
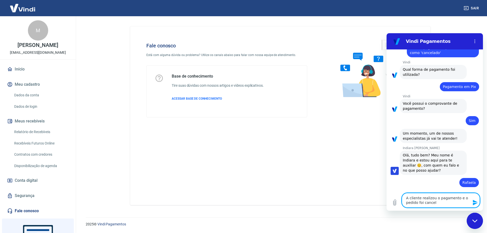
type textarea "A cliente realizou o pagamento e o pedido foi cancela"
type textarea "x"
type textarea "A cliente realizou o pagamento e o pedido foi cancelad"
type textarea "x"
type textarea "A cliente realizou o pagamento e o pedido foi cancelado"
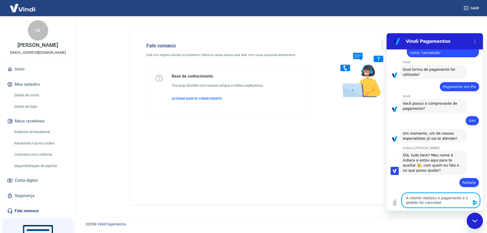
type textarea "x"
type textarea "A cliente realizou o pagamento e o pedido foi cancelado"
type textarea "x"
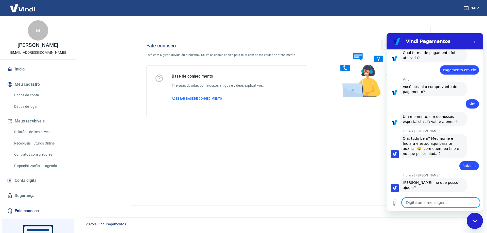
type textarea "x"
type textarea "2"
type textarea "x"
type textarea "22"
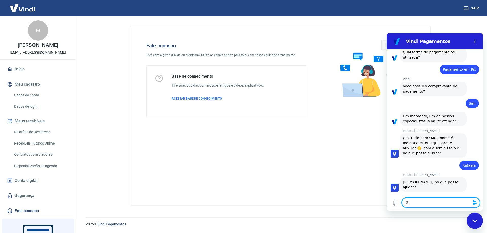
type textarea "x"
type textarea "223"
type textarea "x"
click at [413, 202] on textarea "223" at bounding box center [440, 202] width 78 height 10
type textarea "2237"
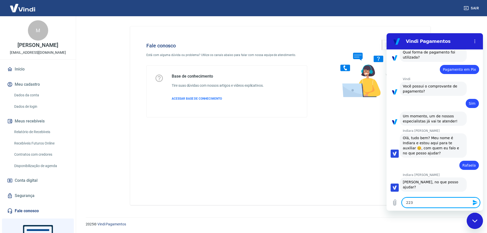
type textarea "x"
type textarea "22370"
type textarea "x"
type textarea "223700"
type textarea "x"
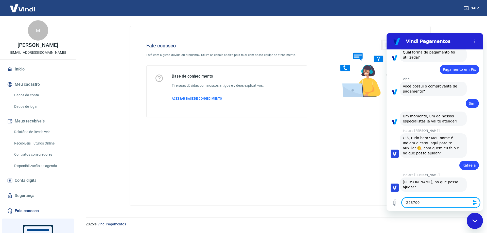
type textarea "2237000"
type textarea "x"
drag, startPoint x: 433, startPoint y: 200, endPoint x: 400, endPoint y: 206, distance: 33.9
click at [401, 206] on div "Digite uma mensagem 223700045 x" at bounding box center [434, 202] width 96 height 16
click at [434, 200] on textarea "223700045" at bounding box center [440, 202] width 78 height 10
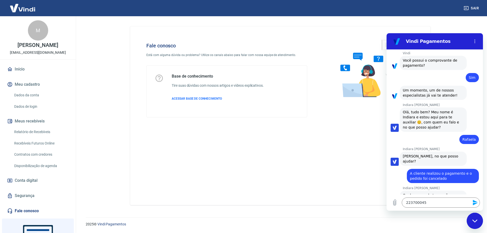
scroll to position [588, 0]
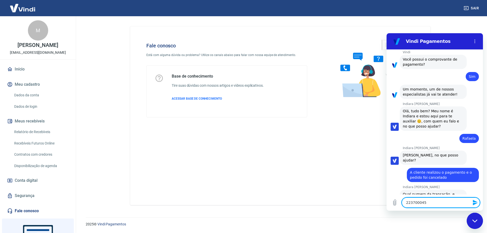
click at [437, 200] on textarea "223700045" at bounding box center [440, 202] width 78 height 10
click at [472, 203] on icon "Enviar mensagem" at bounding box center [475, 202] width 6 height 6
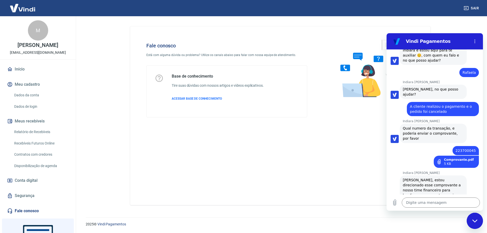
scroll to position [655, 0]
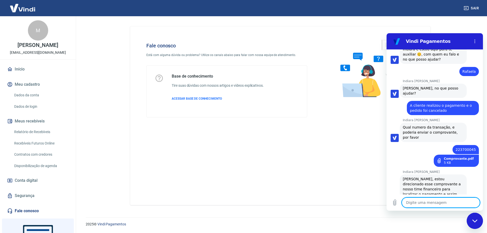
click at [421, 205] on textarea at bounding box center [440, 202] width 78 height 10
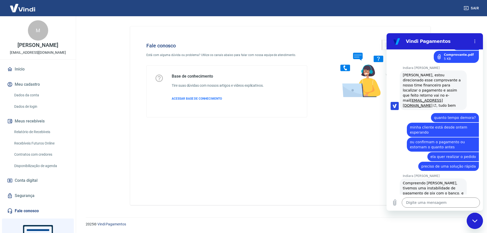
scroll to position [768, 0]
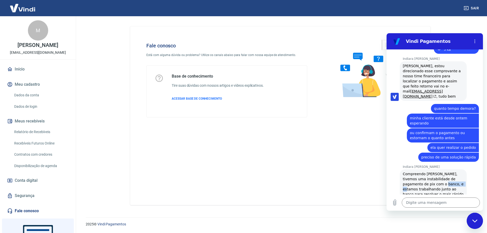
drag, startPoint x: 447, startPoint y: 156, endPoint x: 462, endPoint y: 162, distance: 15.7
click at [462, 169] on div "Indiara Carla diz: Compreendo Rafaela, tivemos uma instabilidade de pagamento d…" at bounding box center [432, 194] width 67 height 50
click at [439, 178] on span "Compreendo Rafaela, tivemos uma instabilidade de pagamento de pix com o banco, …" at bounding box center [433, 194] width 62 height 45
click at [441, 171] on div "Indiara Carla diz: Compreendo Rafaela, tivemos uma instabilidade de pagamento d…" at bounding box center [432, 194] width 67 height 50
click at [427, 182] on span "Compreendo Rafaela, tivemos uma instabilidade de pagamento de pix com o banco, …" at bounding box center [433, 194] width 62 height 45
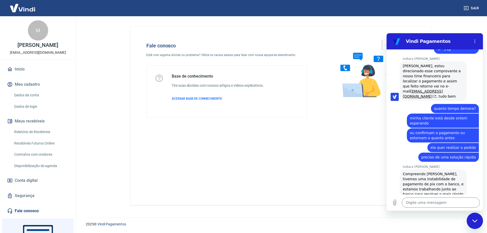
drag, startPoint x: 451, startPoint y: 175, endPoint x: 441, endPoint y: 190, distance: 18.6
click at [452, 180] on span "Compreendo Rafaela, tivemos uma instabilidade de pagamento de pix com o banco, …" at bounding box center [433, 194] width 62 height 45
click at [427, 182] on span "Compreendo Rafaela, tivemos uma instabilidade de pagamento de pix com o banco, …" at bounding box center [433, 194] width 62 height 45
click at [422, 204] on textarea at bounding box center [440, 202] width 78 height 10
click at [417, 200] on textarea at bounding box center [440, 202] width 78 height 10
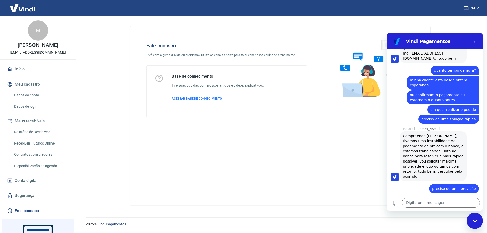
scroll to position [807, 0]
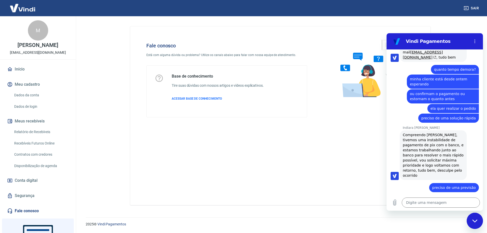
drag, startPoint x: 420, startPoint y: 174, endPoint x: 453, endPoint y: 175, distance: 32.7
click at [455, 200] on div "Indiara Carla diz: É para tudo ser finalizado hoje, e assim que feito enviamos …" at bounding box center [432, 209] width 67 height 19
click at [414, 202] on span "É para tudo ser finalizado hoje, e assim que feito enviamos um e-mail informando" at bounding box center [432, 209] width 60 height 14
drag, startPoint x: 407, startPoint y: 178, endPoint x: 458, endPoint y: 178, distance: 50.7
click at [458, 202] on span "É para tudo ser finalizado hoje, e assim que feito enviamos um e-mail informando" at bounding box center [432, 209] width 60 height 14
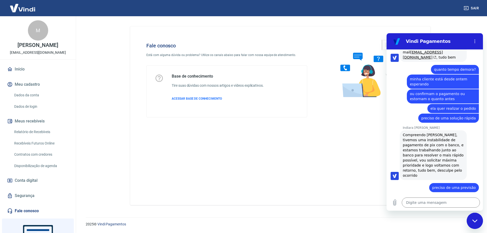
click at [410, 202] on span "É para tudo ser finalizado hoje, e assim que feito enviamos um e-mail informando" at bounding box center [432, 209] width 60 height 14
drag, startPoint x: 406, startPoint y: 178, endPoint x: 437, endPoint y: 178, distance: 31.2
click at [437, 202] on span "É para tudo ser finalizado hoje, e assim que feito enviamos um e-mail informando" at bounding box center [432, 209] width 60 height 14
click at [419, 202] on span "É para tudo ser finalizado hoje, e assim que feito enviamos um e-mail informando" at bounding box center [432, 209] width 60 height 14
click at [445, 201] on textarea at bounding box center [440, 202] width 78 height 10
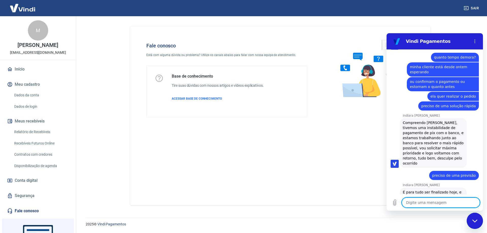
scroll to position [841, 0]
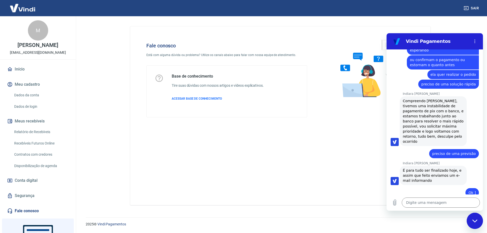
click at [425, 207] on span "Qualquer dúvida estamos a disposição, ótimo dia!" at bounding box center [427, 211] width 50 height 9
click at [463, 204] on div "Indiara Carla diz: Qualquer dúvida estamos a disposição, ótimo dia!" at bounding box center [436, 211] width 92 height 15
drag, startPoint x: 435, startPoint y: 210, endPoint x: 434, endPoint y: 206, distance: 3.9
click at [435, 209] on div "Digite uma mensagem x" at bounding box center [434, 202] width 96 height 16
click at [434, 205] on textarea at bounding box center [440, 202] width 78 height 10
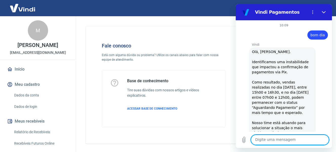
scroll to position [1301, 0]
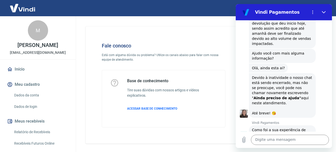
drag, startPoint x: 295, startPoint y: 58, endPoint x: 306, endPoint y: 80, distance: 24.3
click at [306, 80] on div "Devido à inatividade o nosso chat está sendo encerrado, mas não se preocupe, vo…" at bounding box center [282, 95] width 61 height 41
click at [286, 75] on div "Devido à inatividade o nosso chat está sendo encerrado, mas não se preocupe, vo…" at bounding box center [282, 95] width 61 height 41
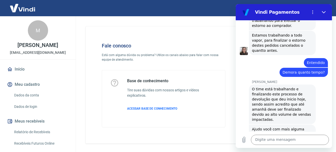
scroll to position [1225, 0]
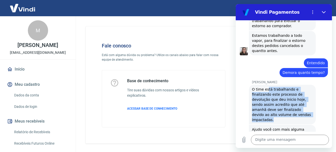
drag, startPoint x: 267, startPoint y: 70, endPoint x: 288, endPoint y: 101, distance: 37.1
click at [288, 101] on div "[PERSON_NAME] diz: O time está trabalhando e finalizando este processo de devol…" at bounding box center [282, 105] width 67 height 40
click at [287, 94] on span "O time está trabalhando e finalizando este processo de devolução que deu inicio…" at bounding box center [282, 104] width 60 height 34
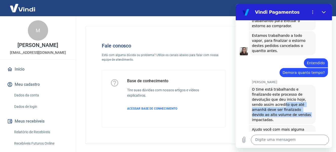
drag, startPoint x: 282, startPoint y: 83, endPoint x: 296, endPoint y: 96, distance: 18.8
click at [296, 96] on div "[PERSON_NAME] diz: O time está trabalhando e finalizando este processo de devol…" at bounding box center [282, 105] width 67 height 40
click at [295, 97] on div "[PERSON_NAME] diz: O time está trabalhando e finalizando este processo de devol…" at bounding box center [282, 105] width 67 height 40
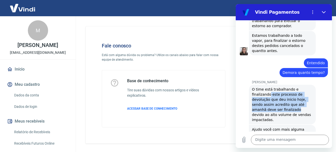
drag, startPoint x: 269, startPoint y: 72, endPoint x: 294, endPoint y: 87, distance: 29.3
click at [294, 87] on span "O time está trabalhando e finalizando este processo de devolução que deu inicio…" at bounding box center [282, 104] width 60 height 34
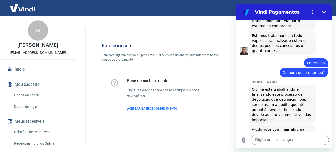
scroll to position [1250, 0]
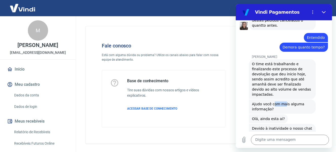
drag, startPoint x: 278, startPoint y: 86, endPoint x: 288, endPoint y: 88, distance: 10.4
click at [287, 99] on div "[PERSON_NAME] diz: Ajudo você com mais alguma informação?" at bounding box center [282, 106] width 67 height 14
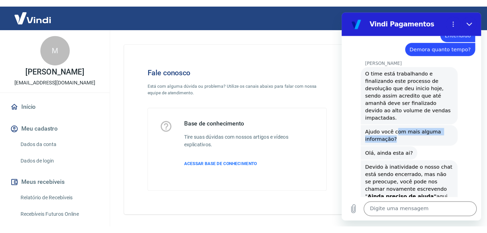
scroll to position [1301, 0]
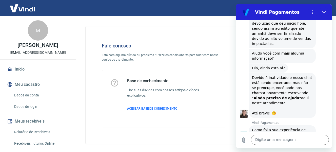
click at [294, 96] on strong "Ainda preciso de ajuda"" at bounding box center [278, 98] width 48 height 4
click at [322, 13] on icon "Fechar" at bounding box center [324, 12] width 4 height 4
